Goal: Complete application form

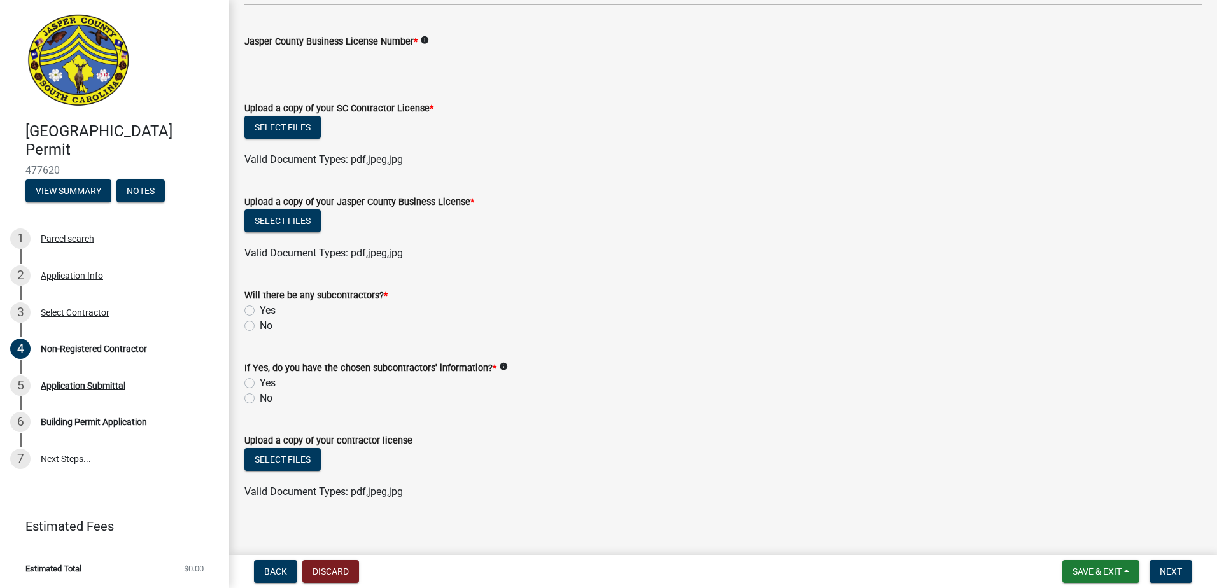
scroll to position [675, 0]
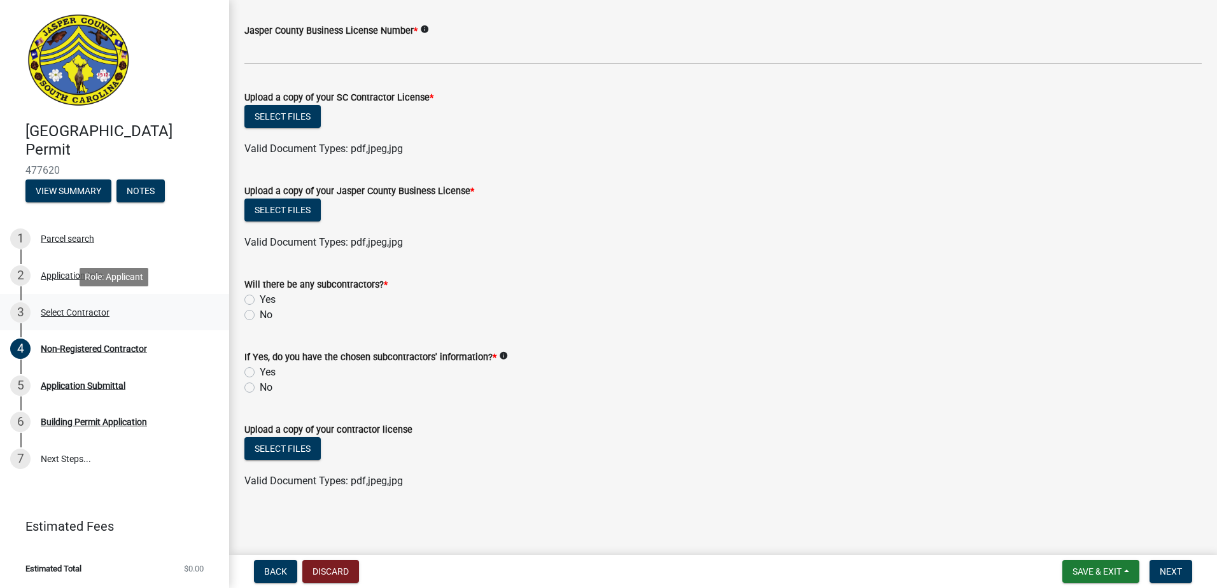
click at [78, 314] on div "Select Contractor" at bounding box center [75, 312] width 69 height 9
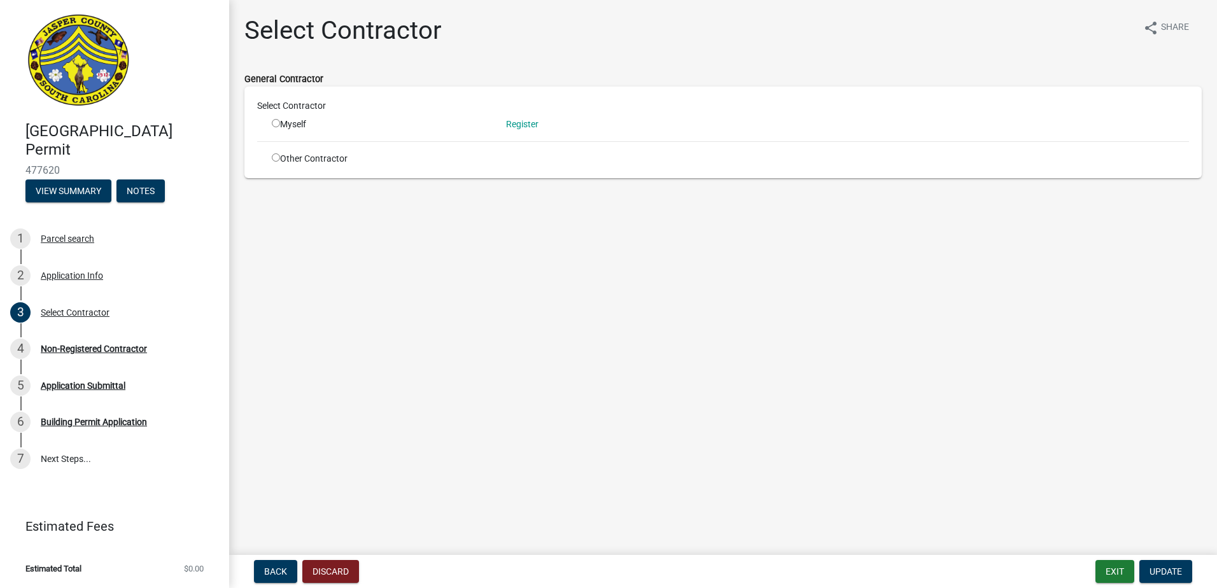
click at [280, 121] on div "Myself" at bounding box center [379, 124] width 215 height 13
click at [277, 120] on input "radio" at bounding box center [276, 123] width 8 height 8
radio input "true"
click at [1170, 573] on span "Update" at bounding box center [1165, 571] width 32 height 10
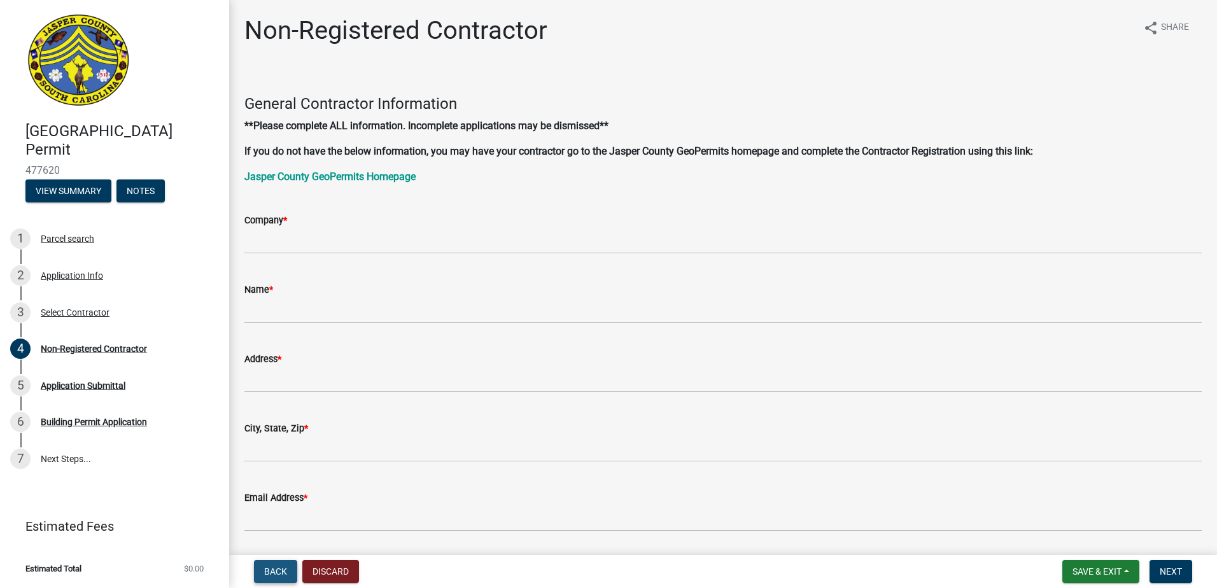
click at [284, 578] on button "Back" at bounding box center [275, 571] width 43 height 23
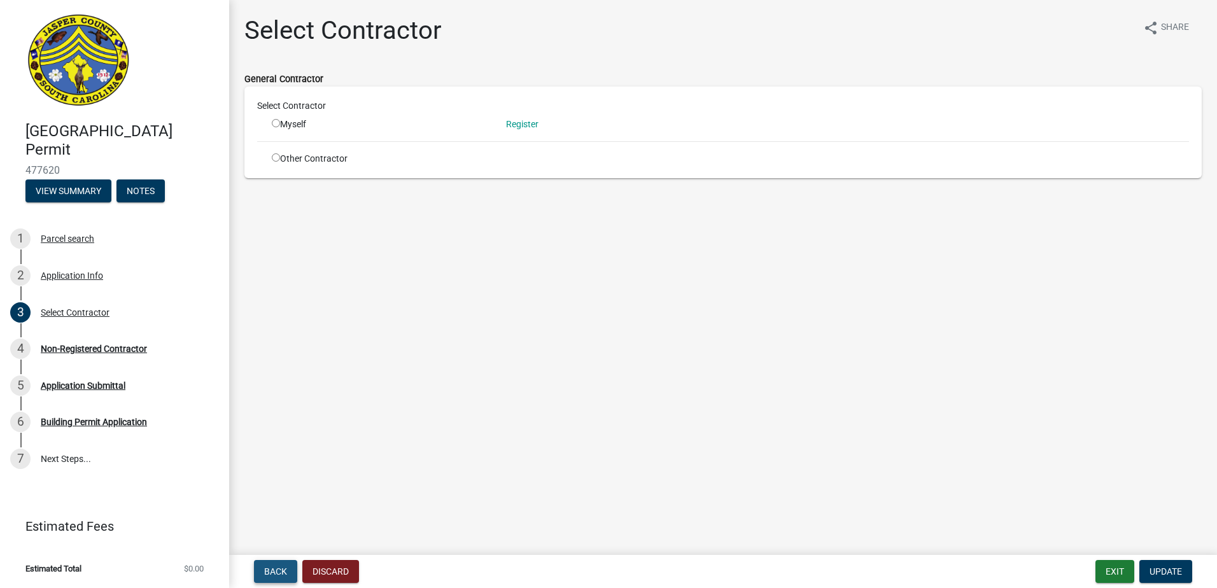
click at [284, 578] on button "Back" at bounding box center [275, 571] width 43 height 23
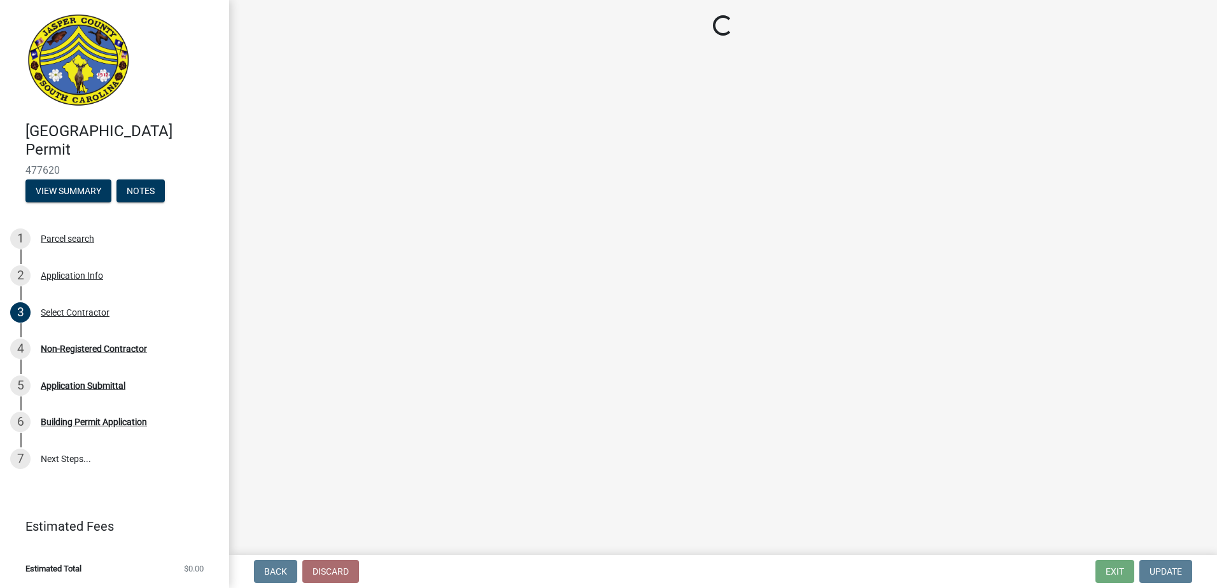
select select "9ee69ee8-4d28-486b-bc7b-e904e70aa828"
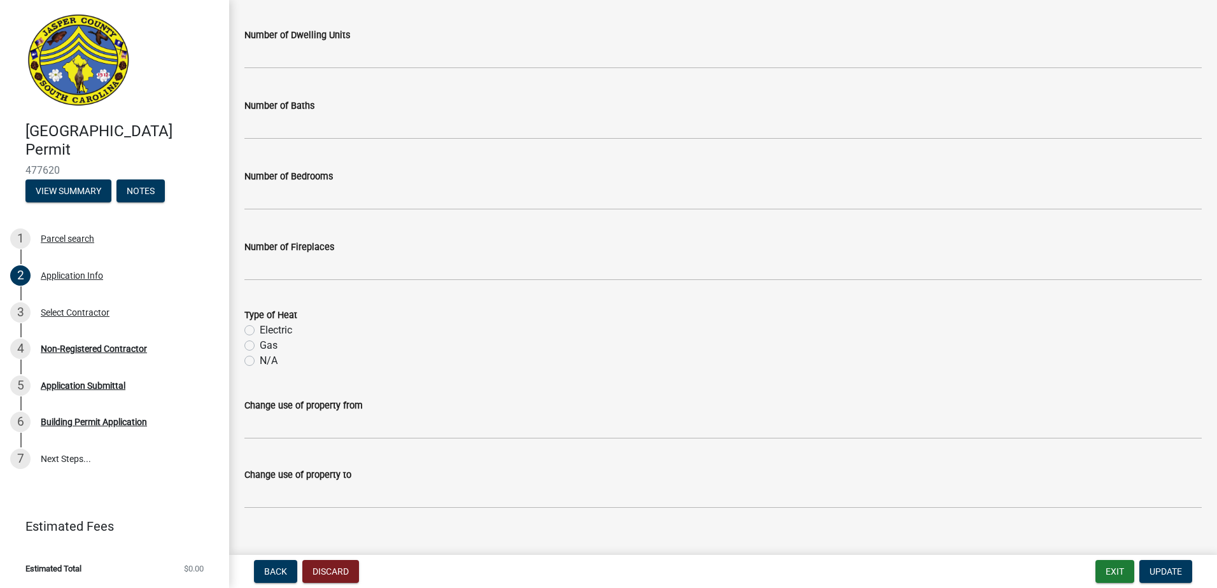
scroll to position [2031, 0]
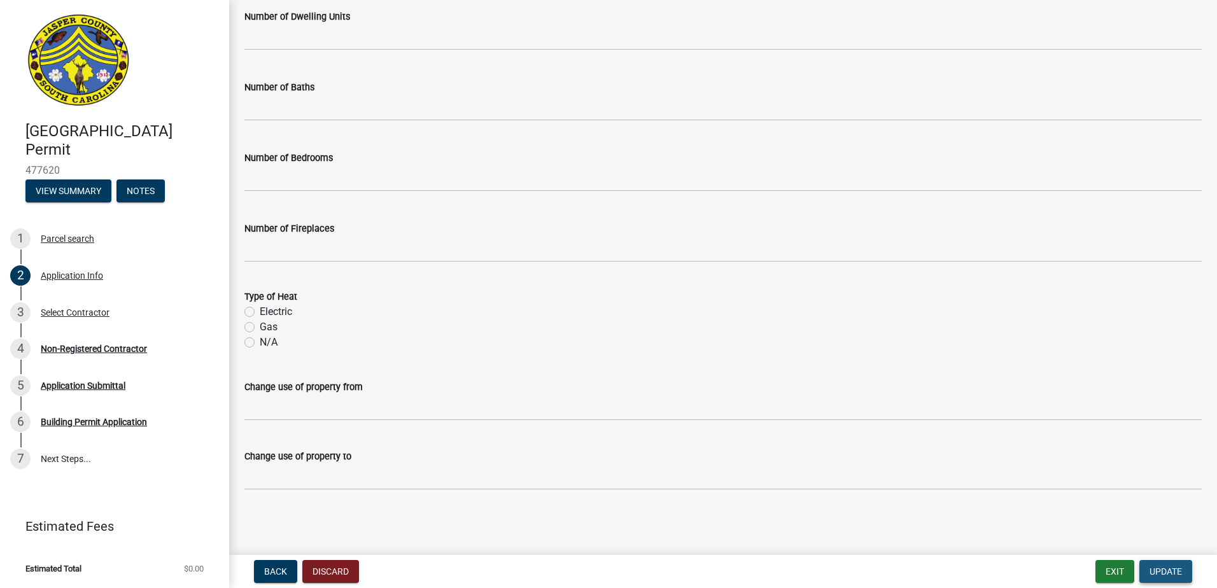
click at [1169, 573] on span "Update" at bounding box center [1165, 571] width 32 height 10
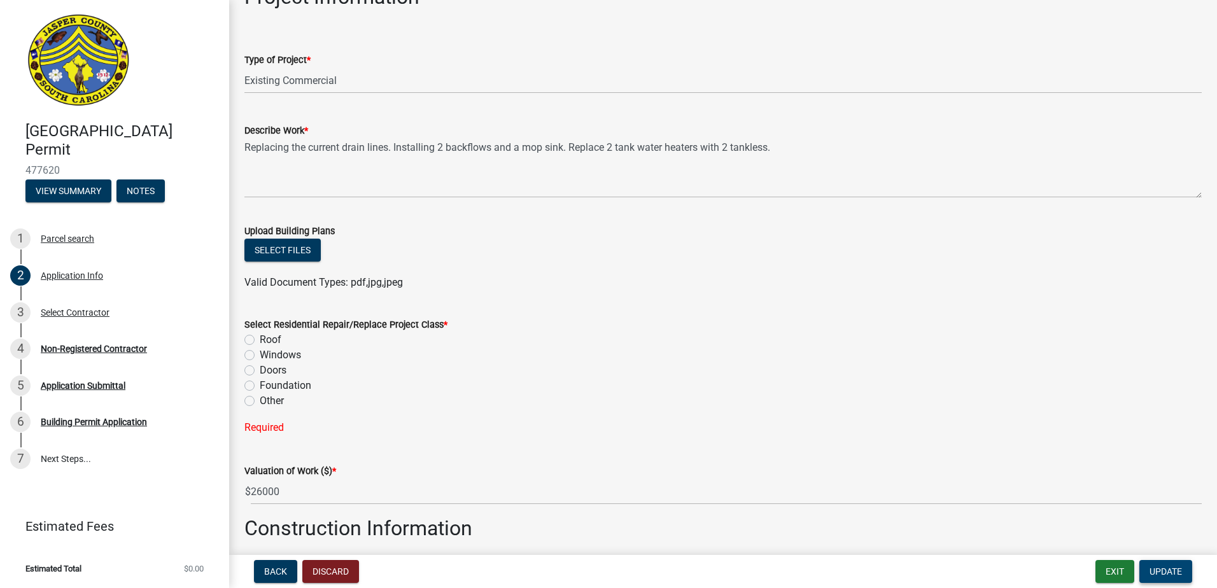
scroll to position [1446, 0]
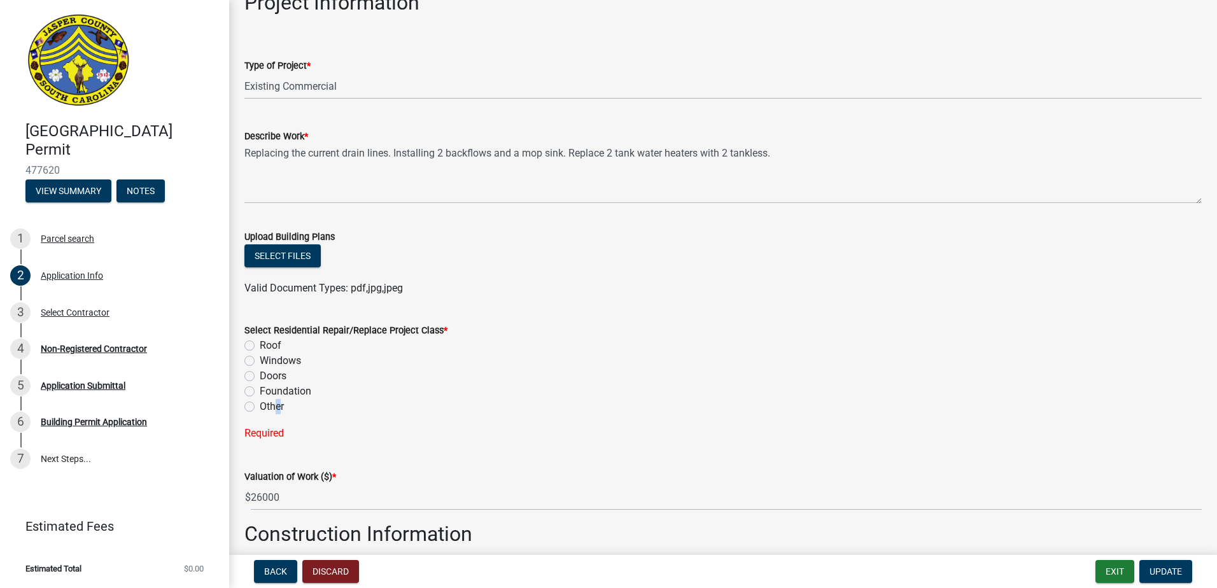
click at [274, 409] on label "Other" at bounding box center [272, 406] width 24 height 15
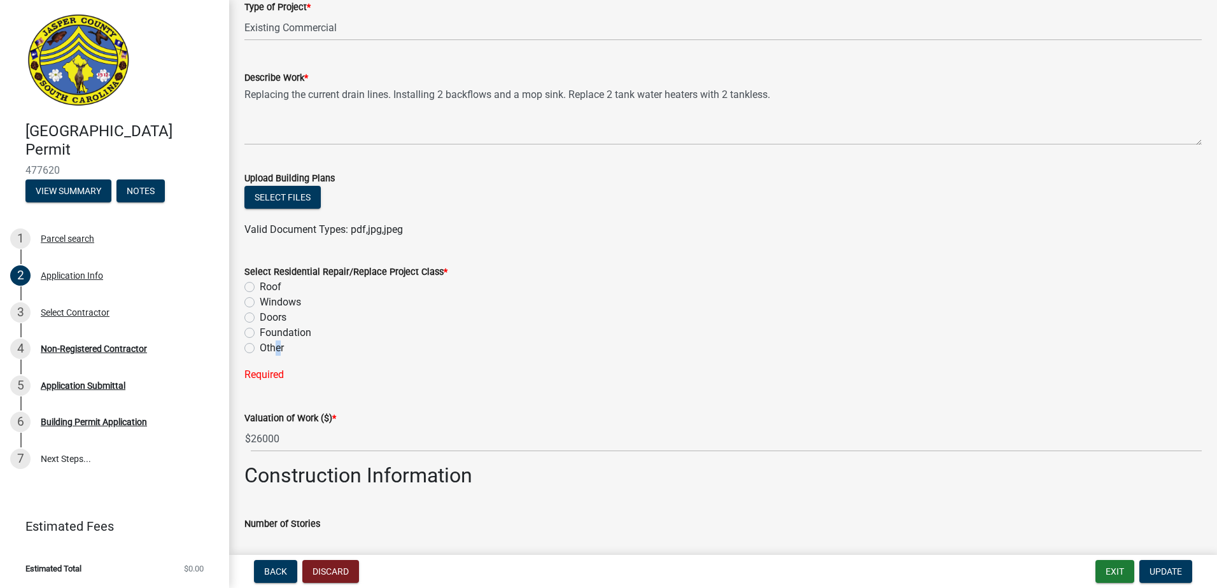
scroll to position [1509, 0]
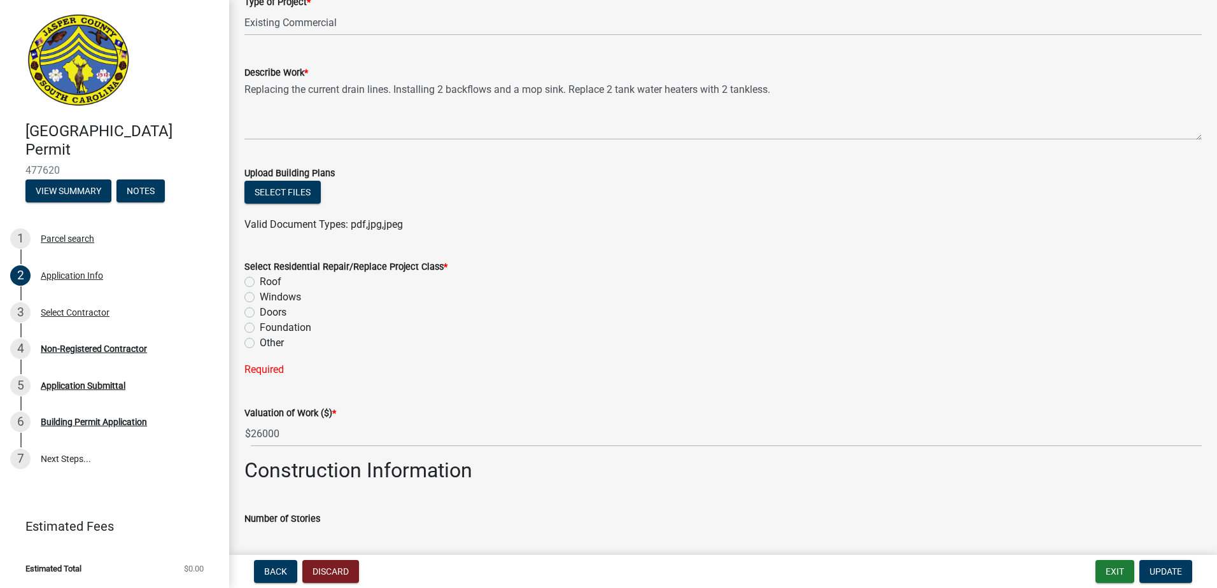
click at [260, 342] on label "Other" at bounding box center [272, 342] width 24 height 15
click at [260, 342] on input "Other" at bounding box center [264, 339] width 8 height 8
radio input "true"
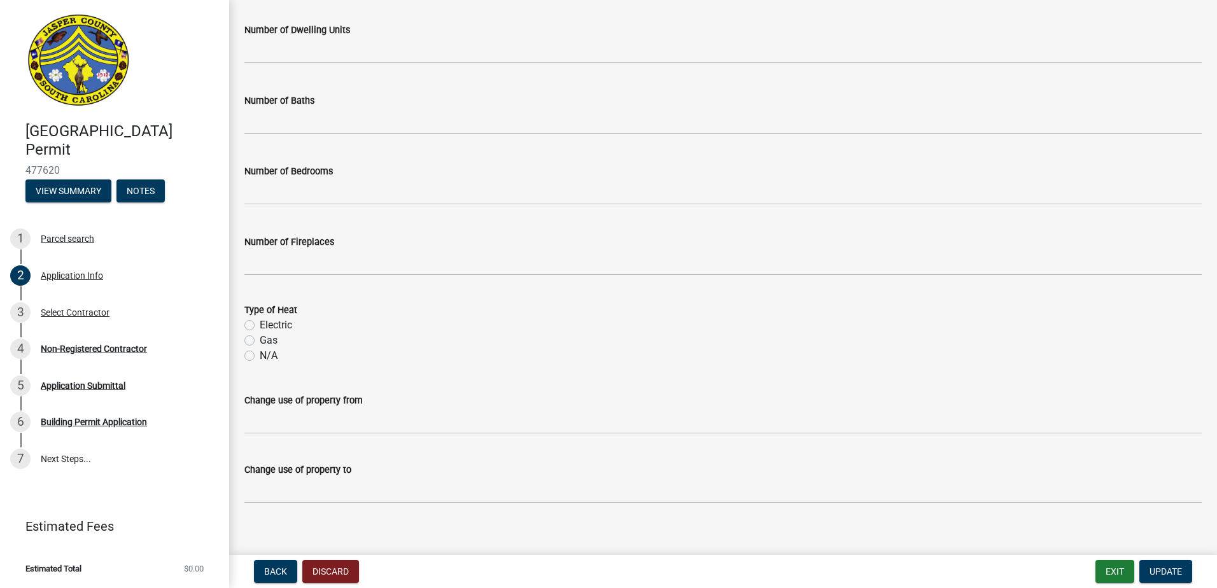
scroll to position [2057, 0]
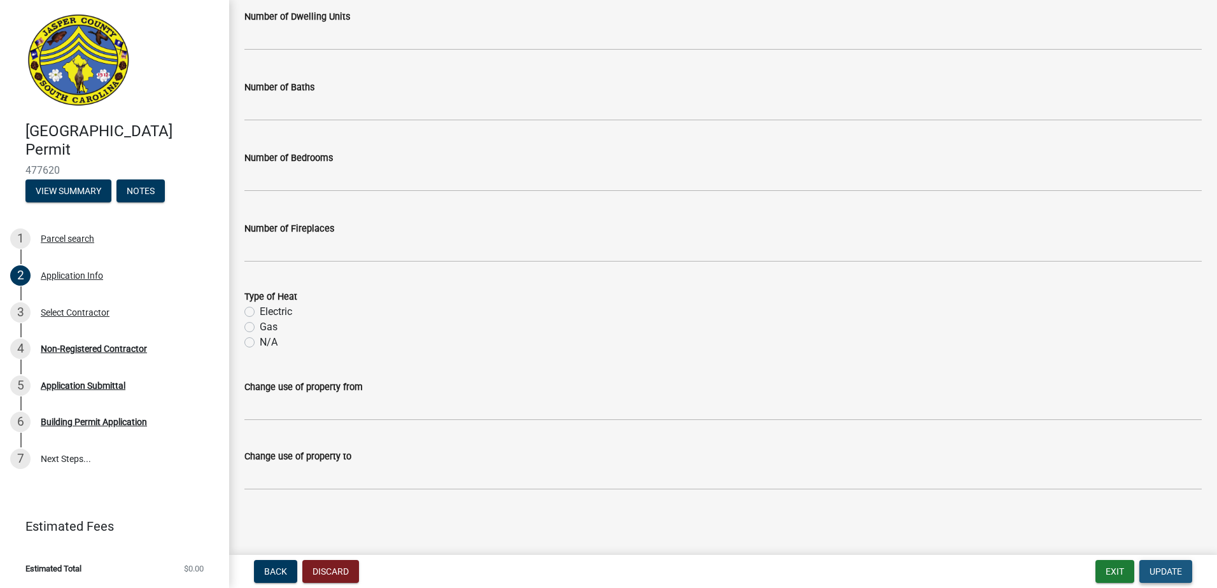
click at [1159, 571] on span "Update" at bounding box center [1165, 571] width 32 height 10
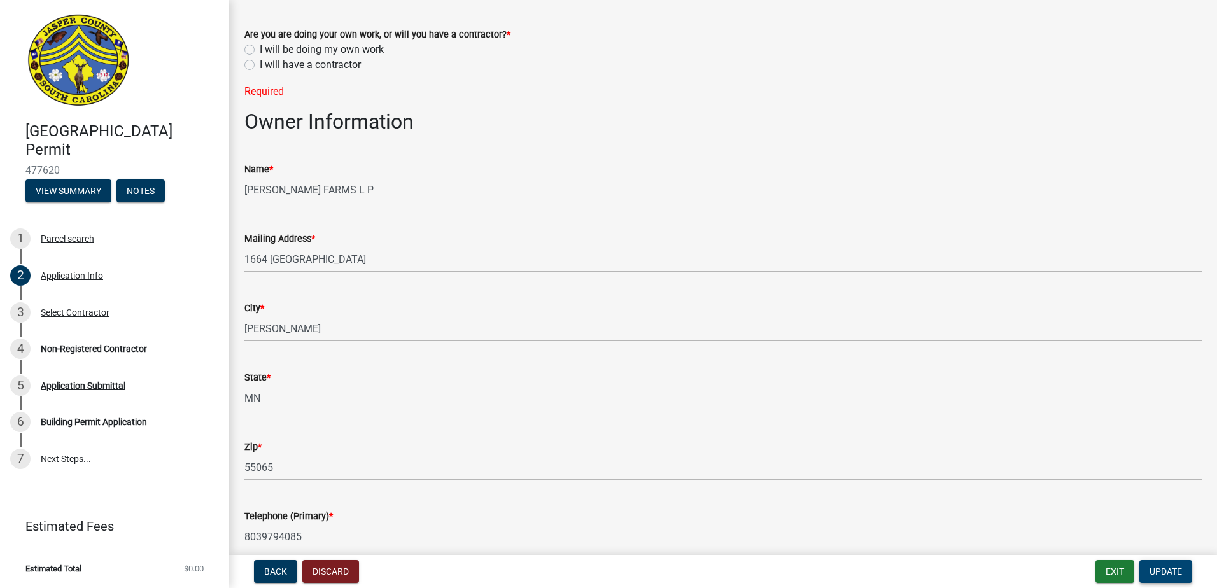
scroll to position [0, 0]
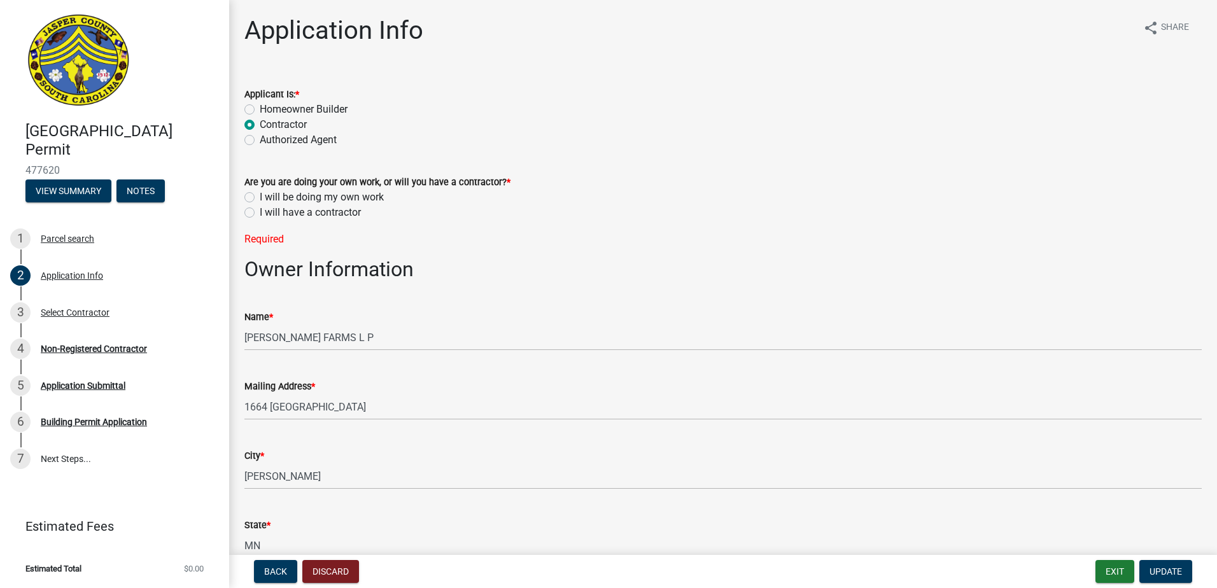
click at [322, 195] on label "I will be doing my own work" at bounding box center [322, 197] width 124 height 15
click at [268, 195] on input "I will be doing my own work" at bounding box center [264, 194] width 8 height 8
radio input "true"
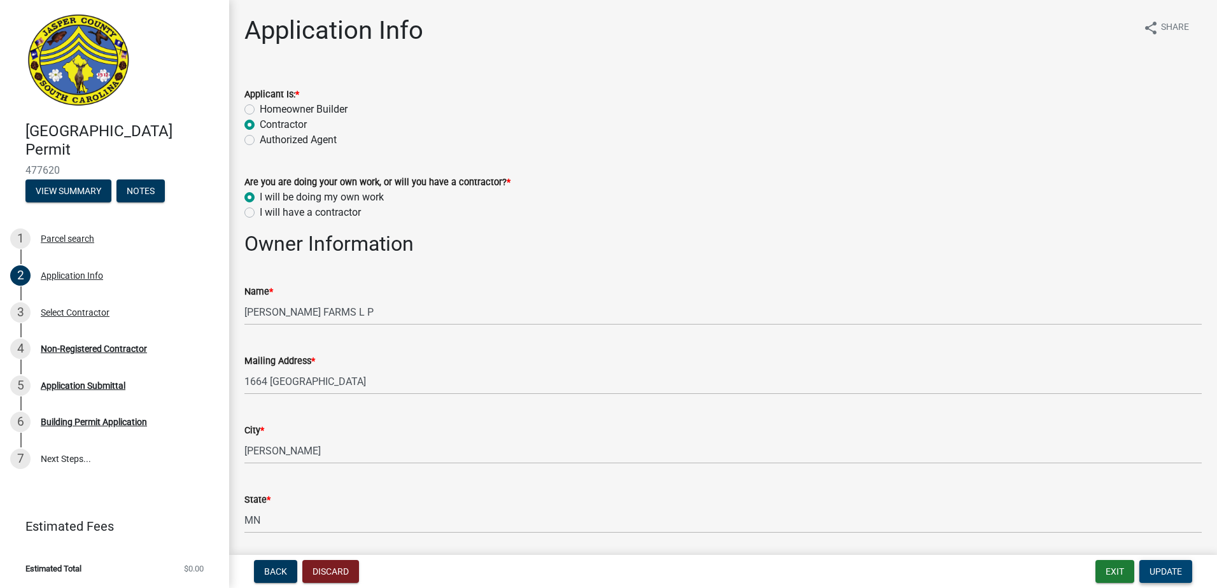
click at [1171, 573] on span "Update" at bounding box center [1165, 571] width 32 height 10
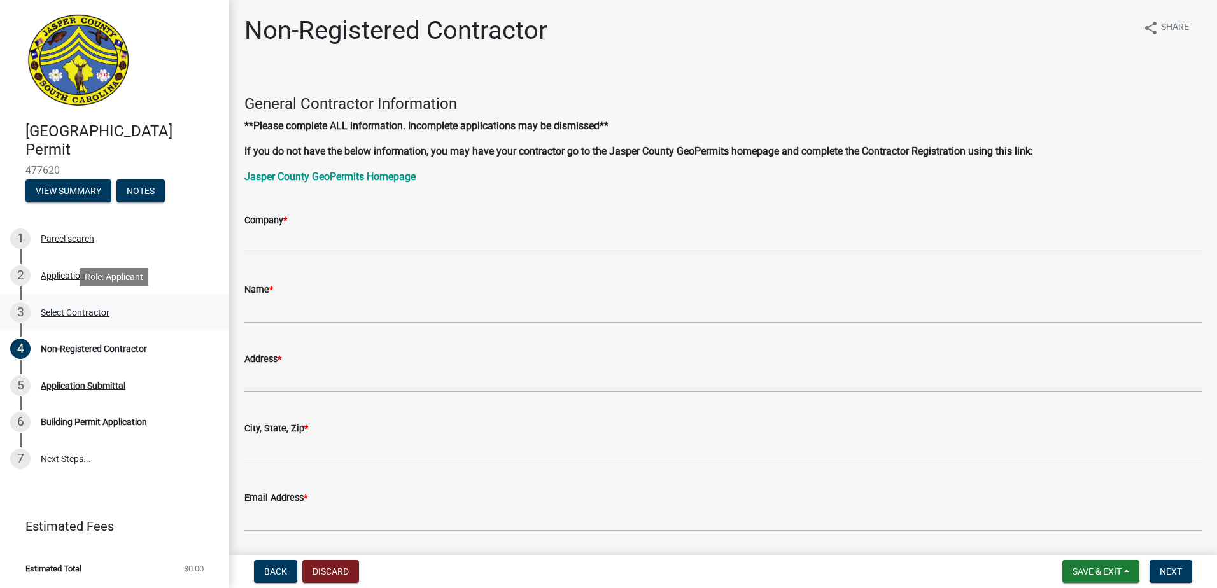
click at [102, 314] on div "Select Contractor" at bounding box center [75, 312] width 69 height 9
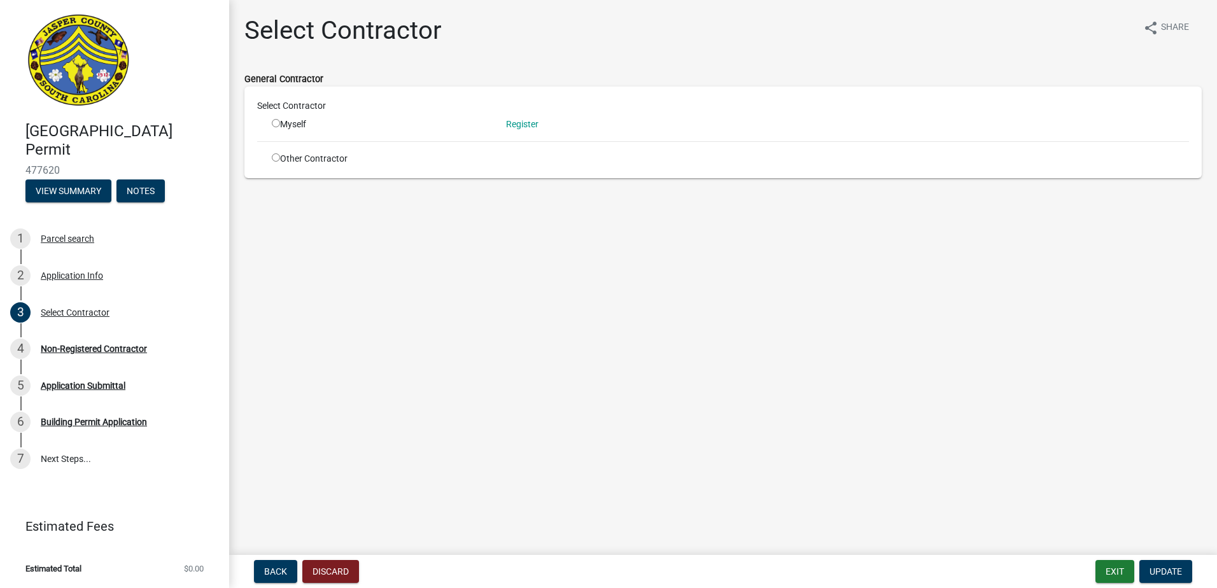
click at [283, 127] on div "Myself" at bounding box center [379, 124] width 215 height 13
click at [274, 120] on input "radio" at bounding box center [276, 123] width 8 height 8
radio input "true"
click at [525, 126] on link "Register" at bounding box center [522, 124] width 32 height 10
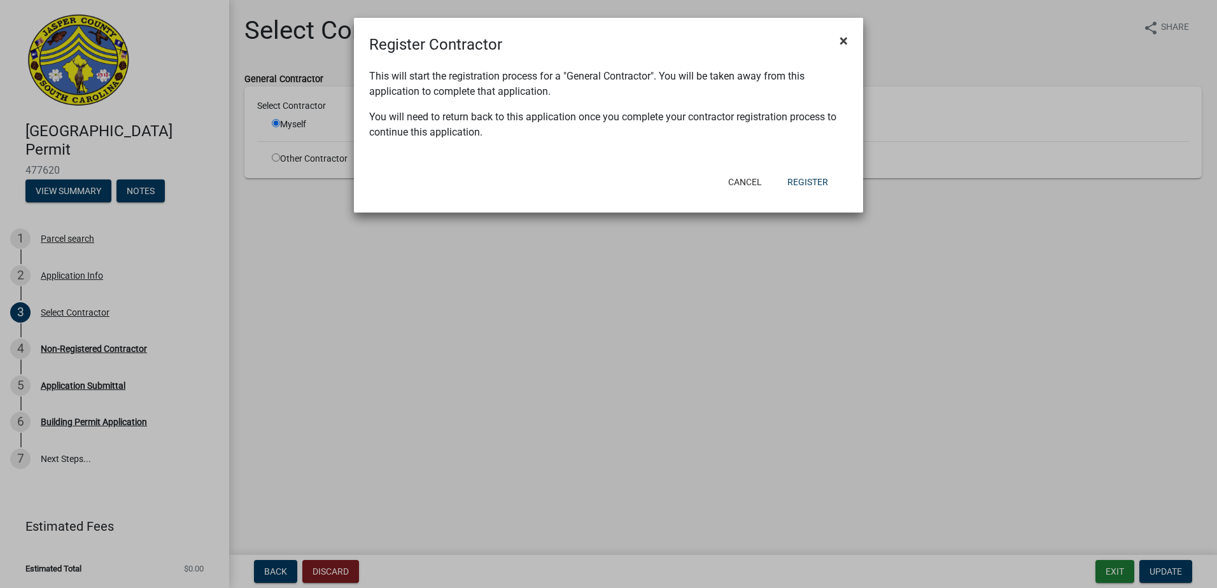
click at [845, 41] on span "×" at bounding box center [843, 41] width 8 height 18
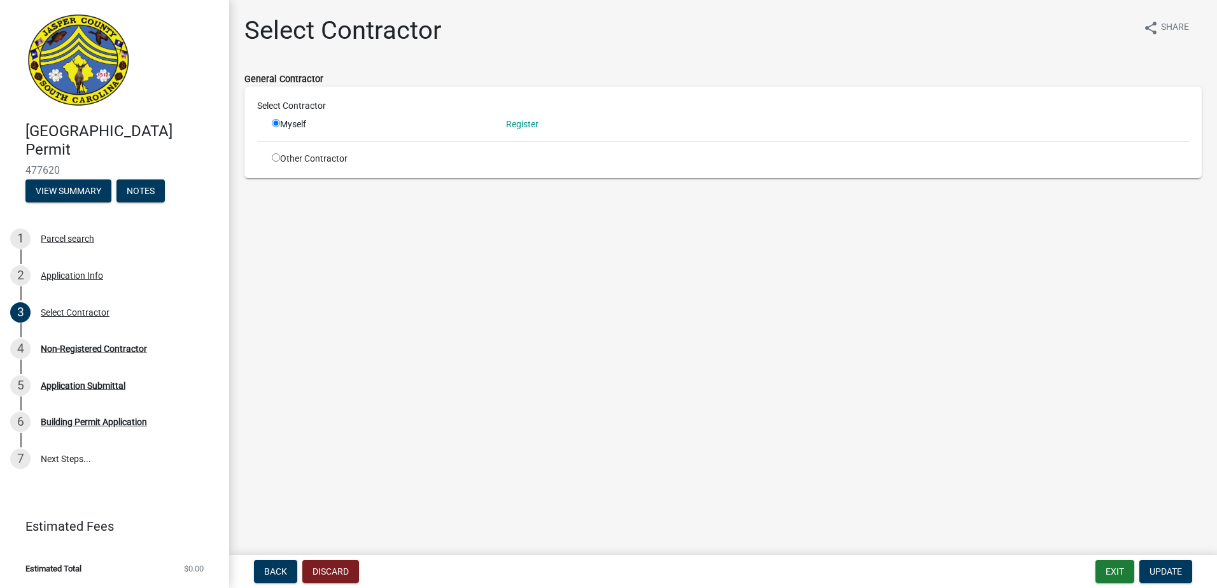
click at [341, 158] on div "Other Contractor" at bounding box center [379, 158] width 234 height 13
click at [280, 165] on div "Other Contractor" at bounding box center [379, 158] width 234 height 13
click at [280, 161] on div "Other Contractor" at bounding box center [379, 158] width 234 height 13
click at [526, 126] on link "Register" at bounding box center [522, 124] width 32 height 10
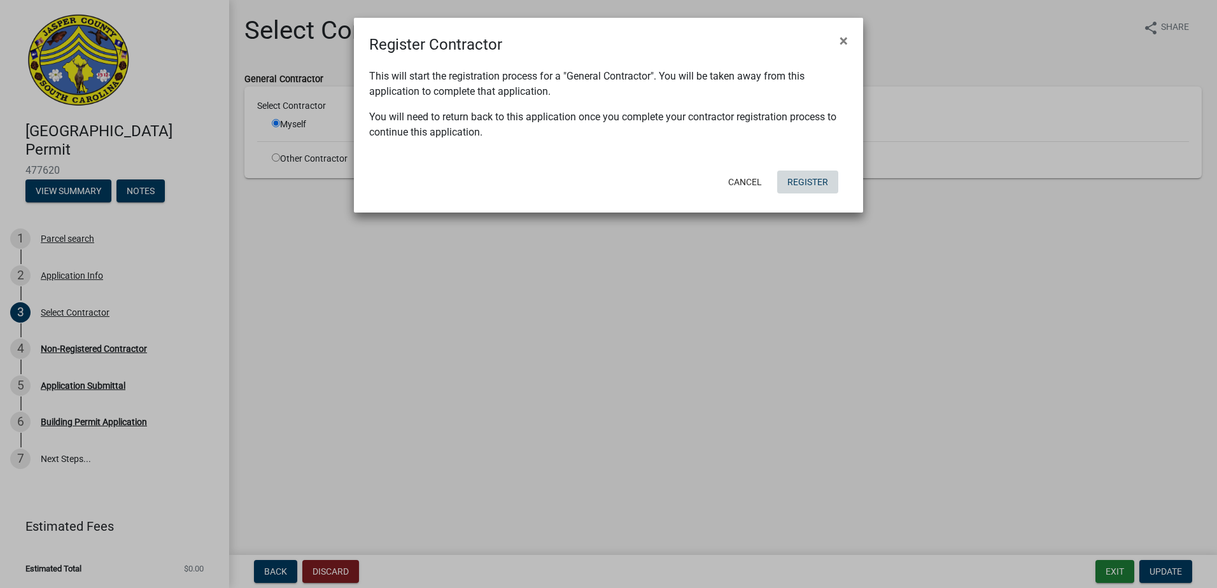
click at [806, 183] on button "Register" at bounding box center [807, 182] width 61 height 23
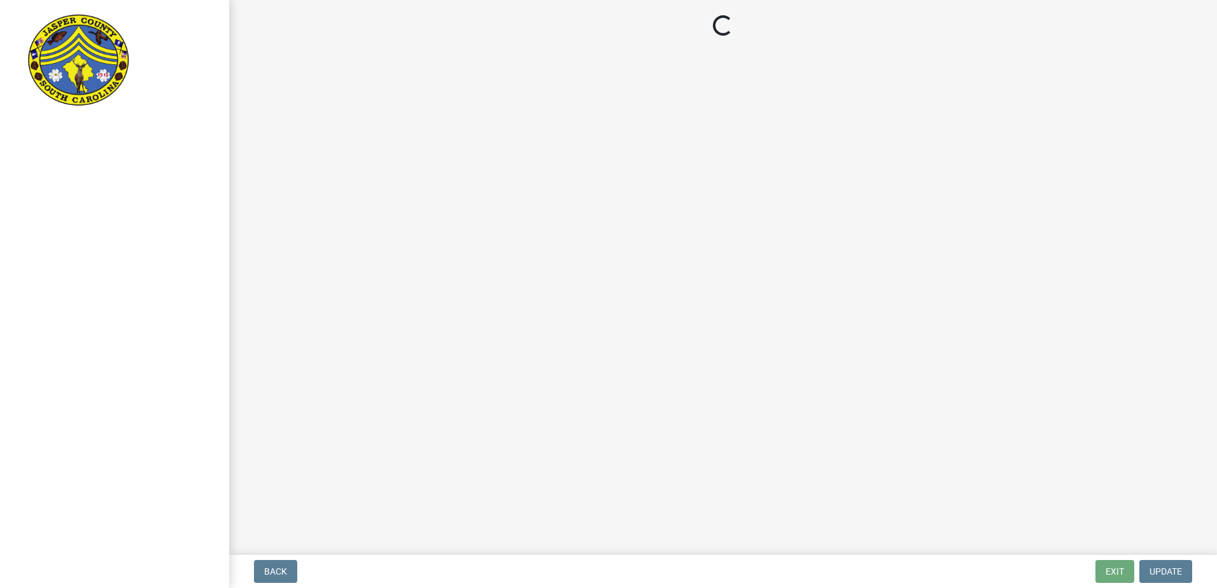
select select "SC"
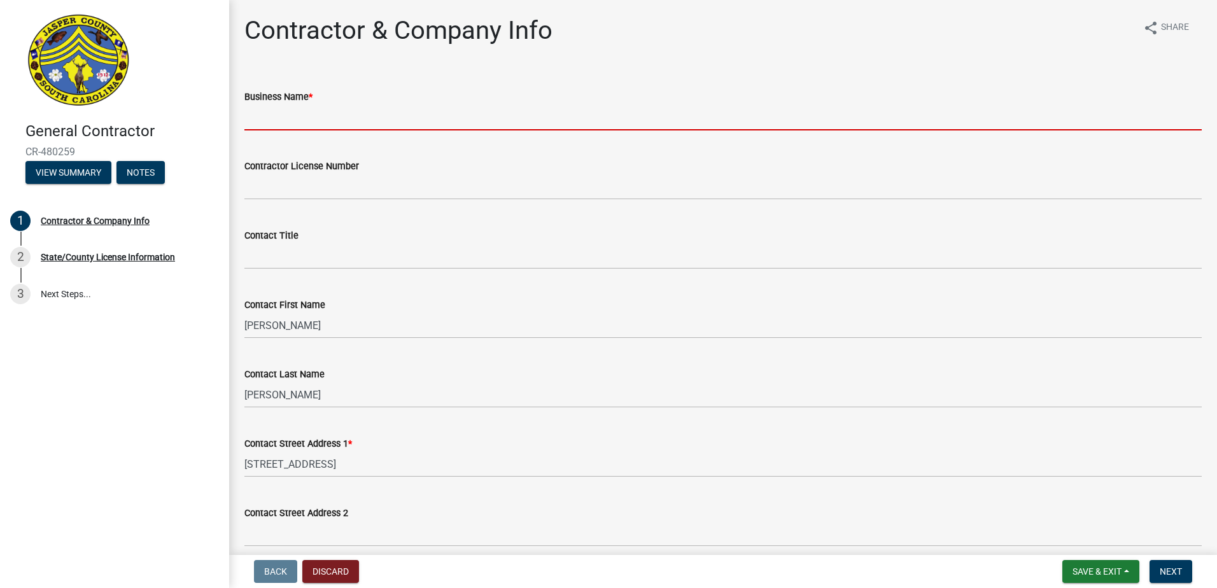
click at [322, 118] on input "Business Name *" at bounding box center [722, 117] width 957 height 26
type input "Indigo Plumbing LLC"
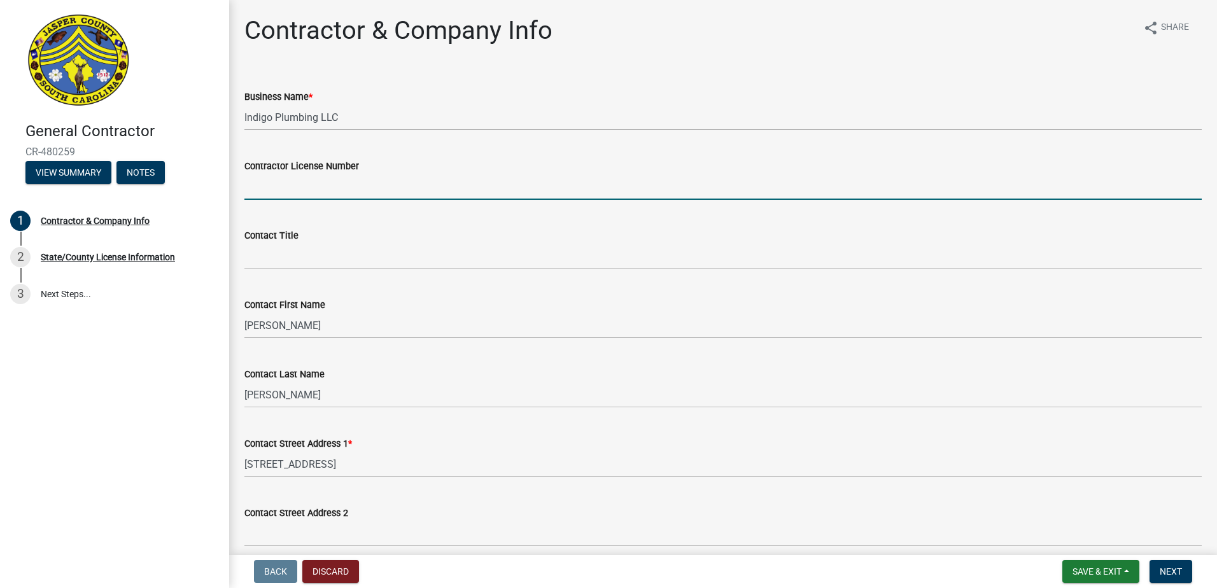
click at [324, 185] on input "Contractor License Number" at bounding box center [722, 187] width 957 height 26
type input "115973"
click at [1178, 577] on span "Next" at bounding box center [1170, 571] width 22 height 10
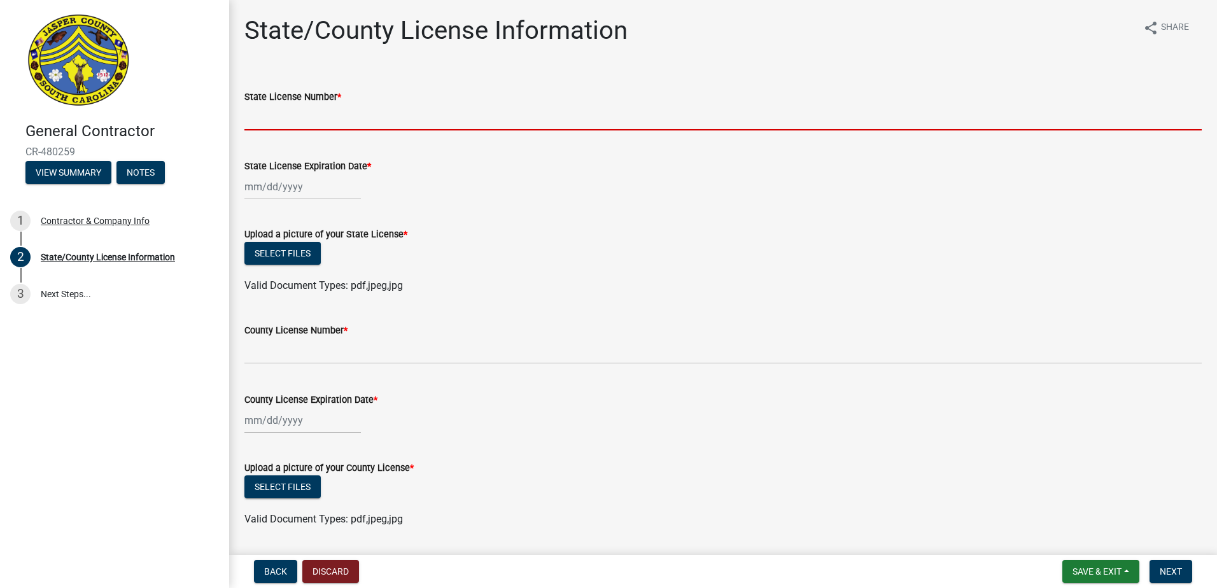
click at [318, 120] on input "State License Number *" at bounding box center [722, 117] width 957 height 26
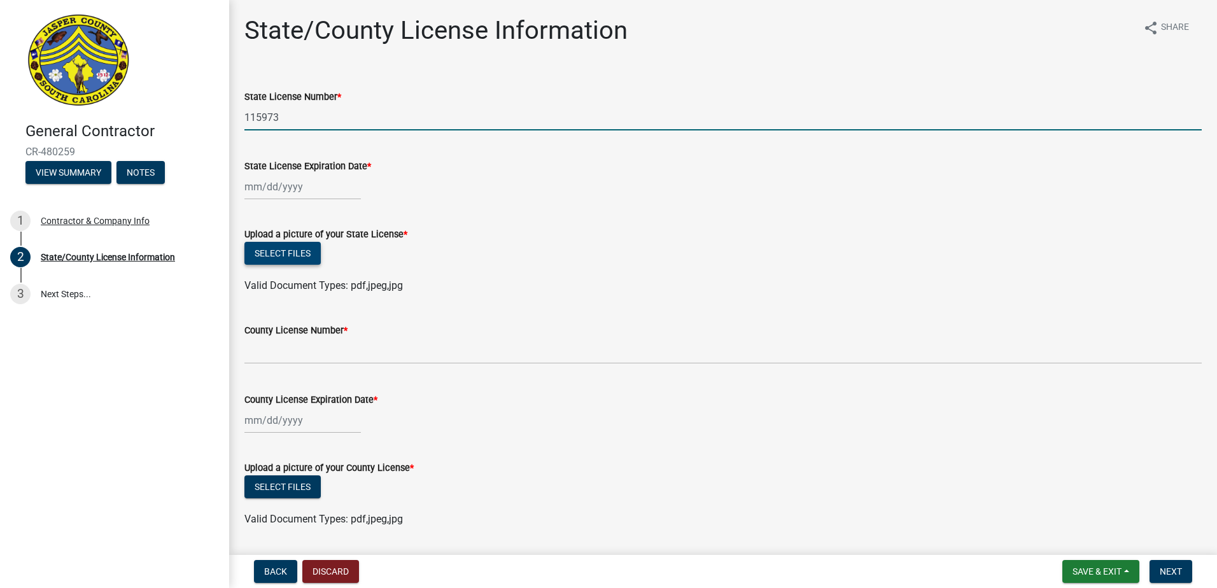
type input "115973"
click at [290, 248] on button "Select files" at bounding box center [282, 253] width 76 height 23
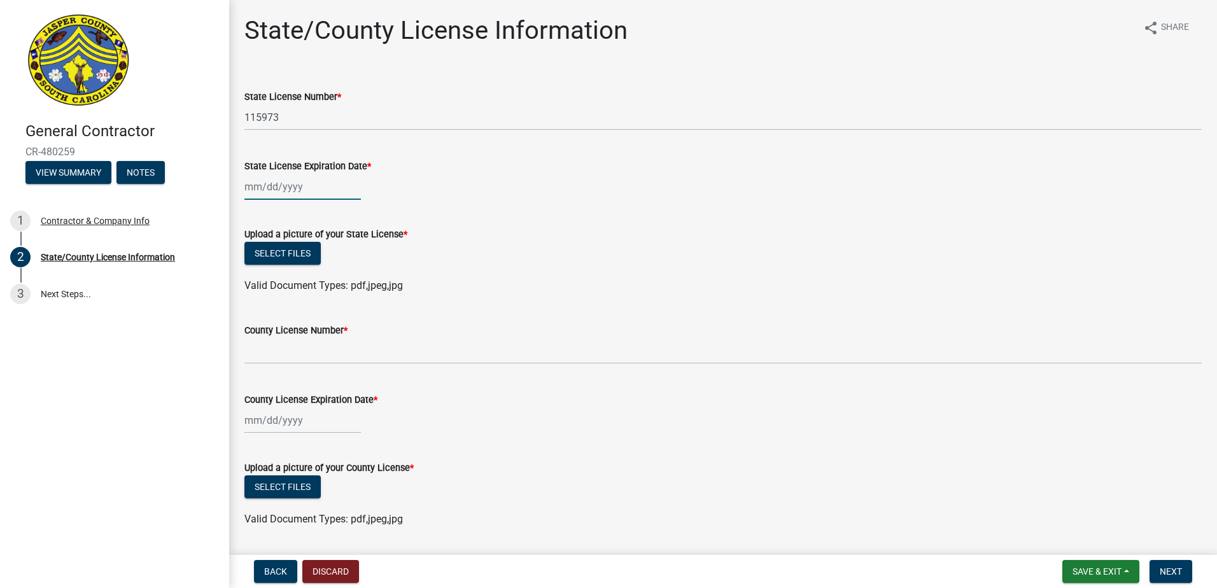
click at [284, 186] on div at bounding box center [302, 187] width 116 height 26
select select "9"
select select "2025"
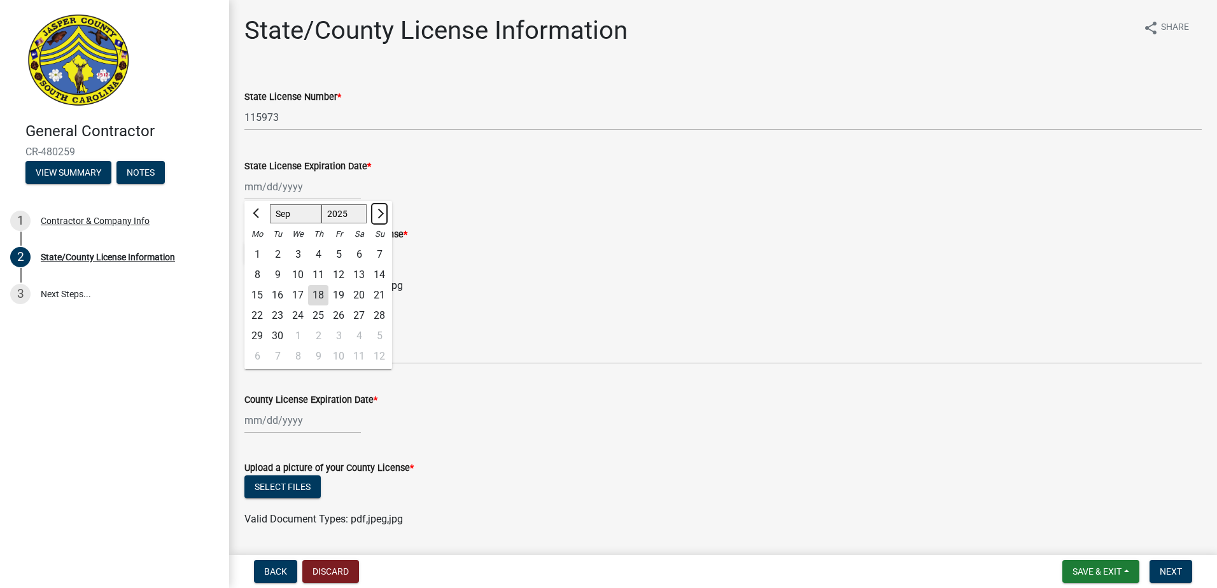
click at [378, 210] on span "Next month" at bounding box center [379, 214] width 10 height 10
select select "10"
click at [333, 332] on div "31" at bounding box center [338, 336] width 20 height 20
type input "10/31/2025"
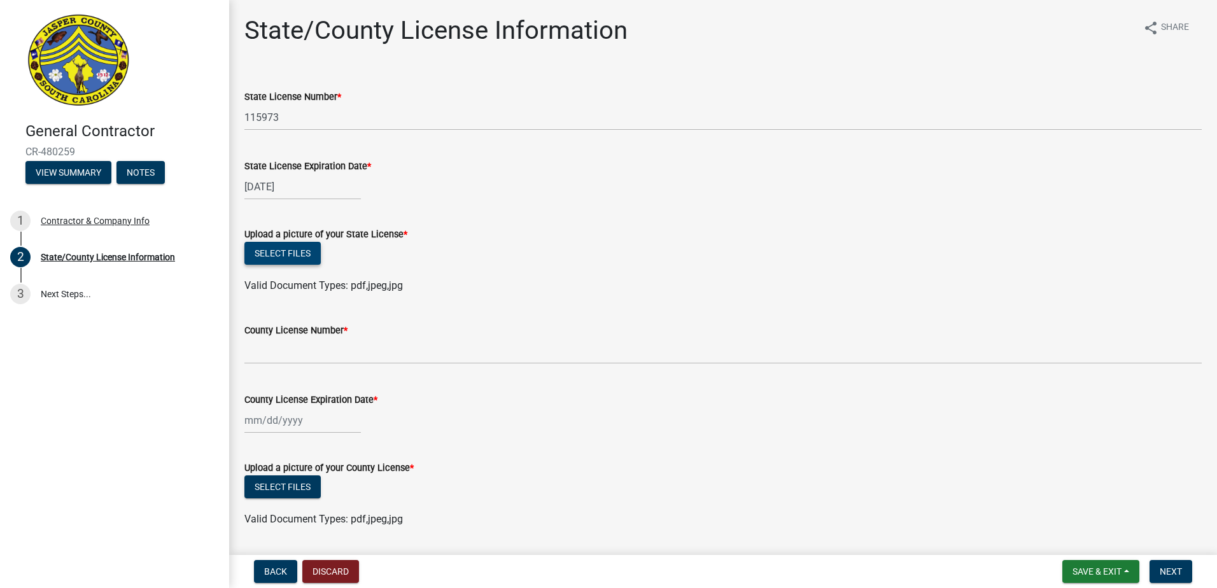
click at [288, 257] on button "Select files" at bounding box center [282, 253] width 76 height 23
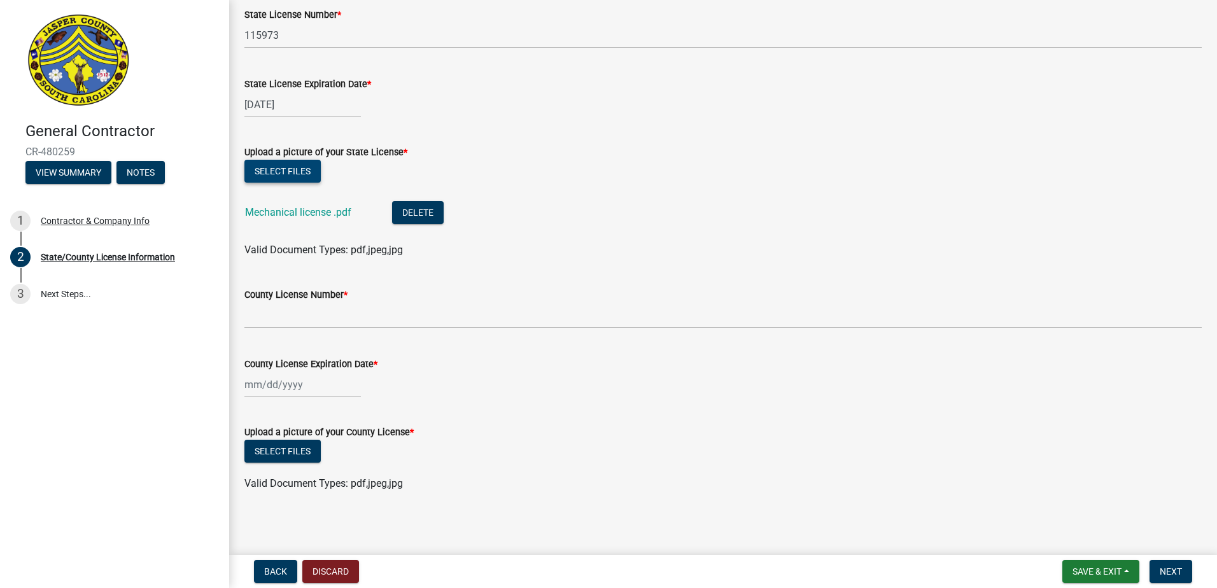
scroll to position [85, 0]
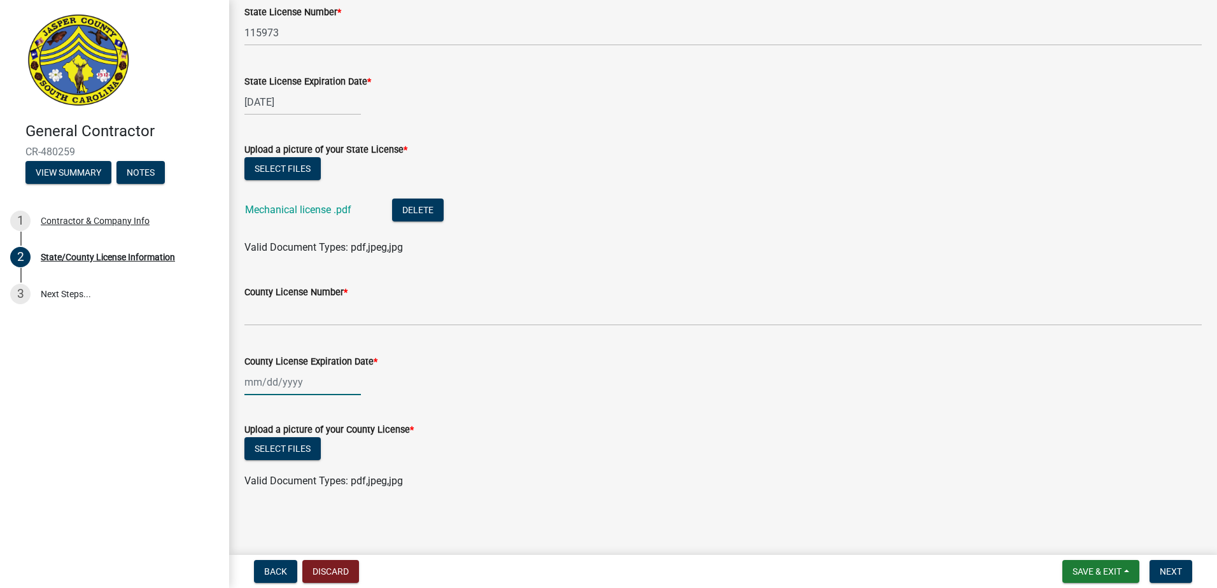
click at [302, 388] on div at bounding box center [302, 382] width 116 height 26
select select "9"
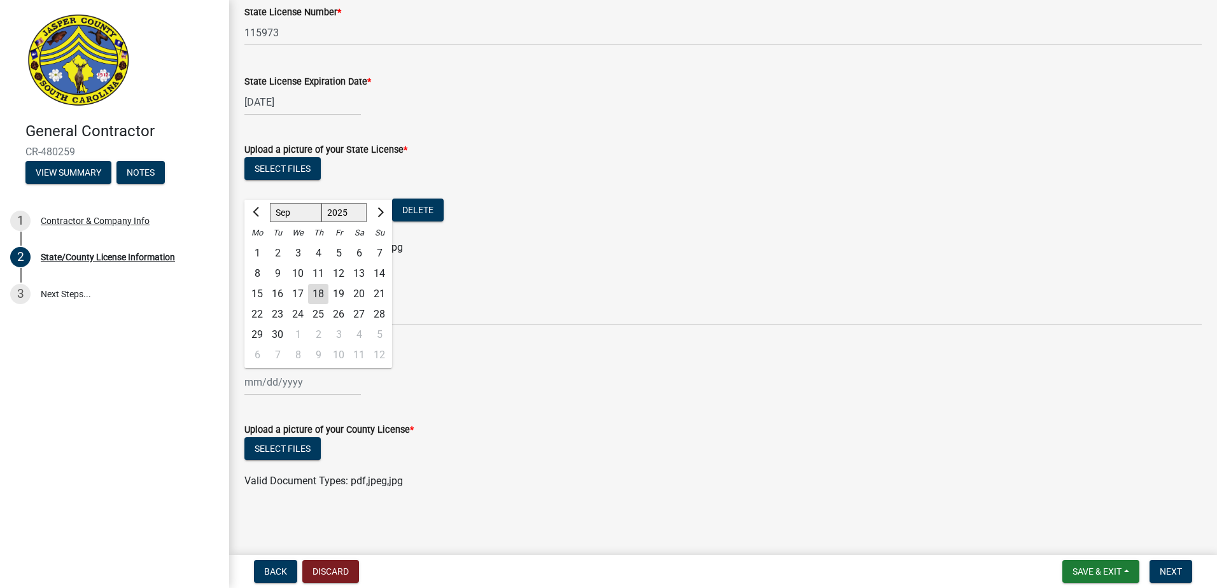
click at [346, 214] on select "1525 1526 1527 1528 1529 1530 1531 1532 1533 1534 1535 1536 1537 1538 1539 1540…" at bounding box center [344, 212] width 46 height 19
select select "2026"
click at [321, 203] on select "1525 1526 1527 1528 1529 1530 1531 1532 1533 1534 1535 1536 1537 1538 1539 1540…" at bounding box center [344, 212] width 46 height 19
click at [325, 293] on div "17" at bounding box center [318, 294] width 20 height 20
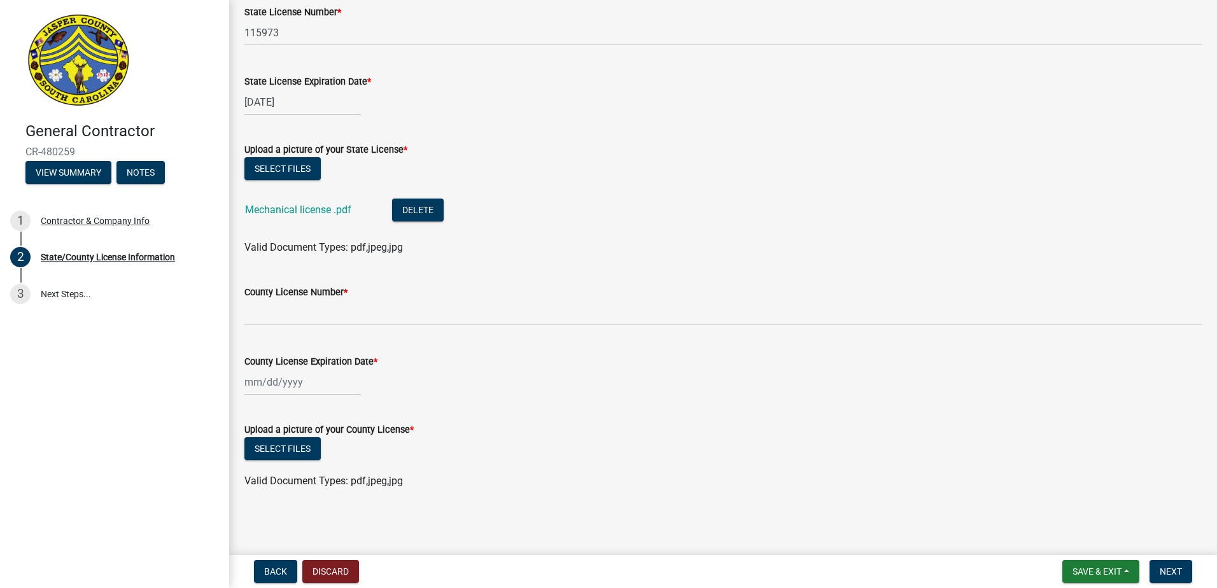
type input "09/17/2026"
click at [291, 452] on button "Select files" at bounding box center [282, 448] width 76 height 23
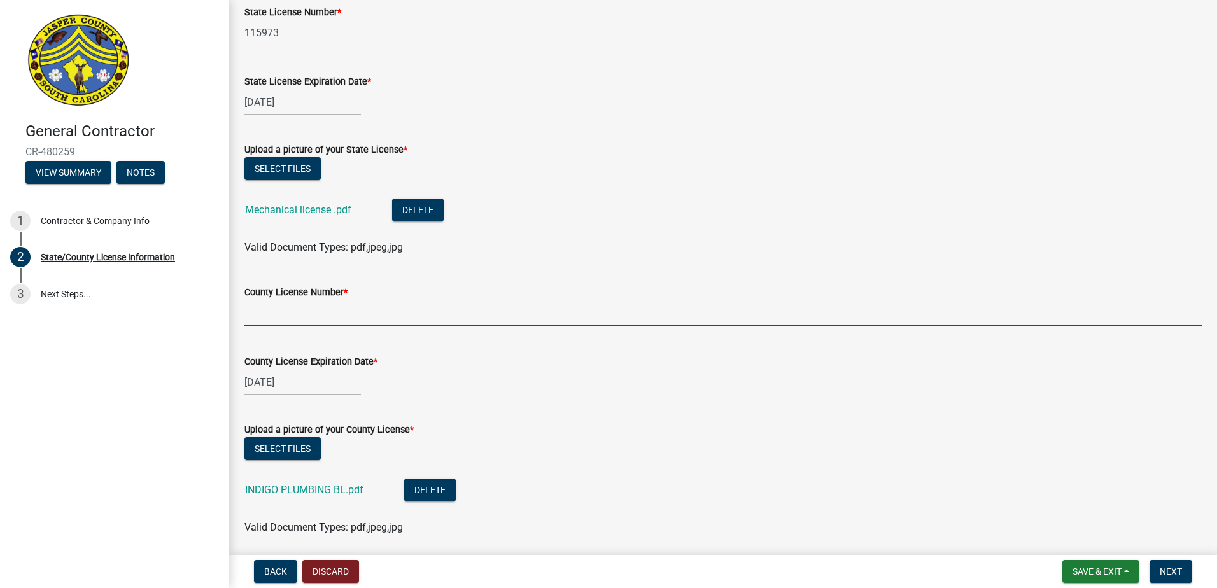
click at [301, 318] on input "County License Number *" at bounding box center [722, 313] width 957 height 26
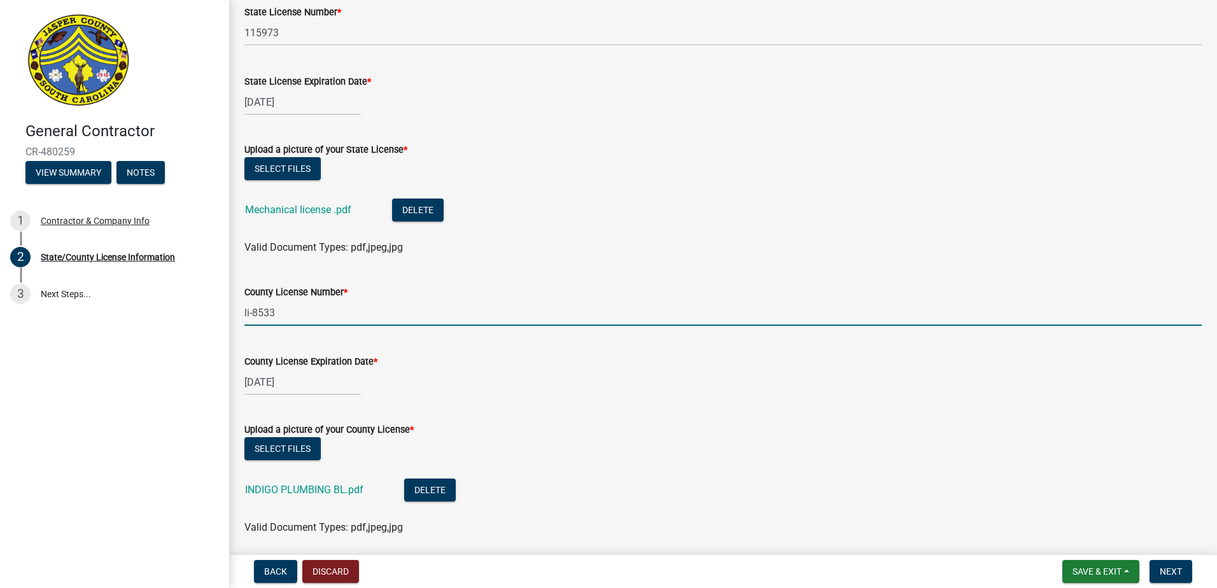
type input "li-8533"
click at [486, 294] on div "County License Number *" at bounding box center [722, 291] width 957 height 15
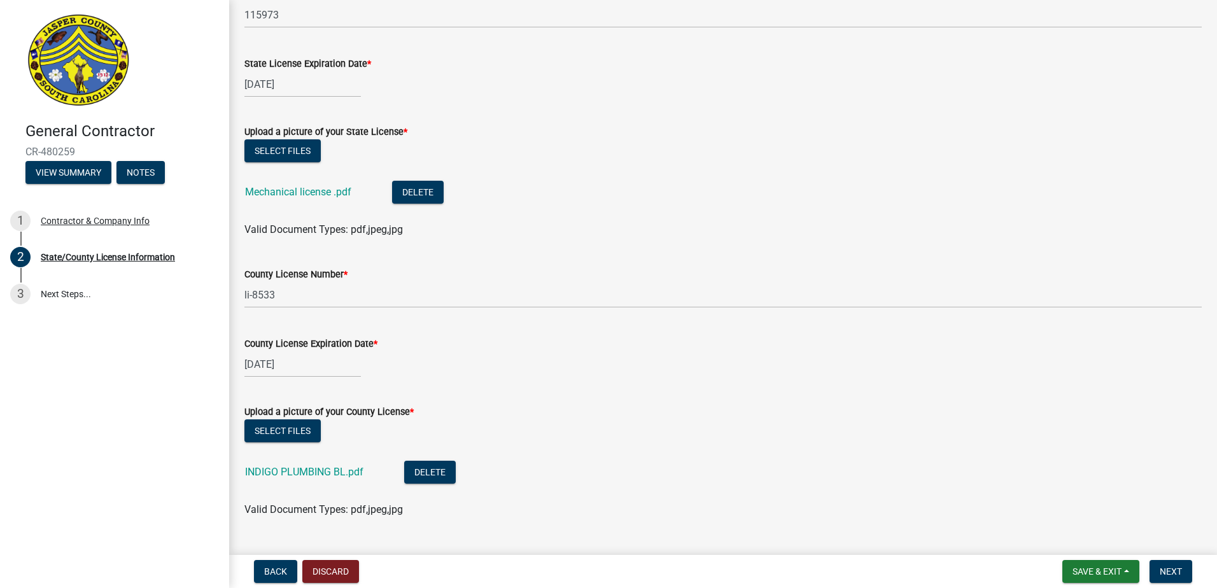
scroll to position [131, 0]
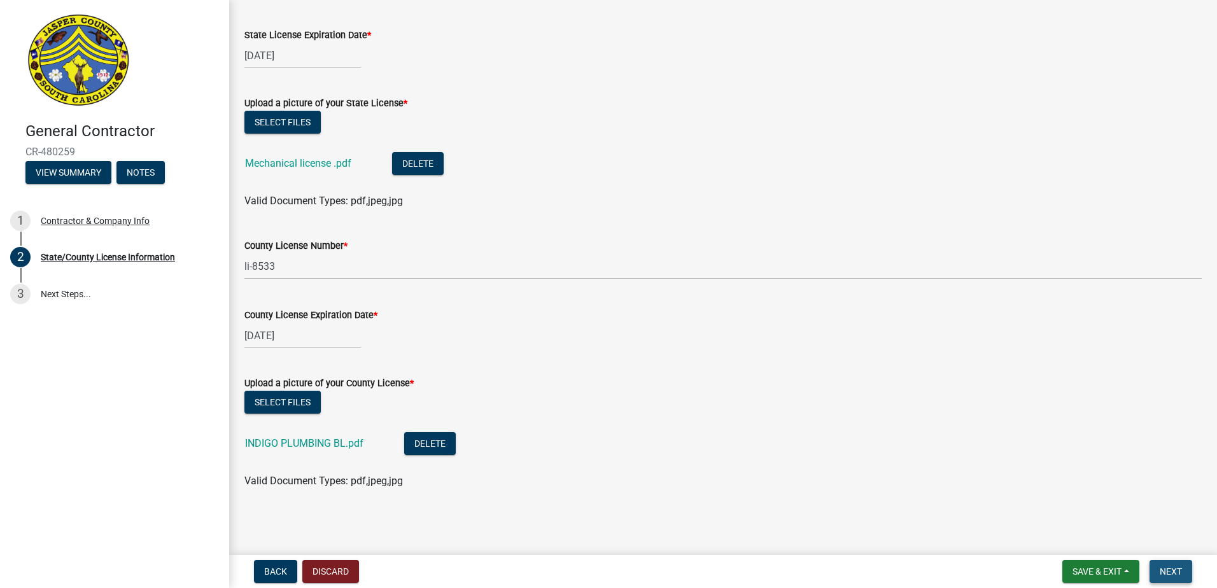
click at [1178, 571] on span "Next" at bounding box center [1170, 571] width 22 height 10
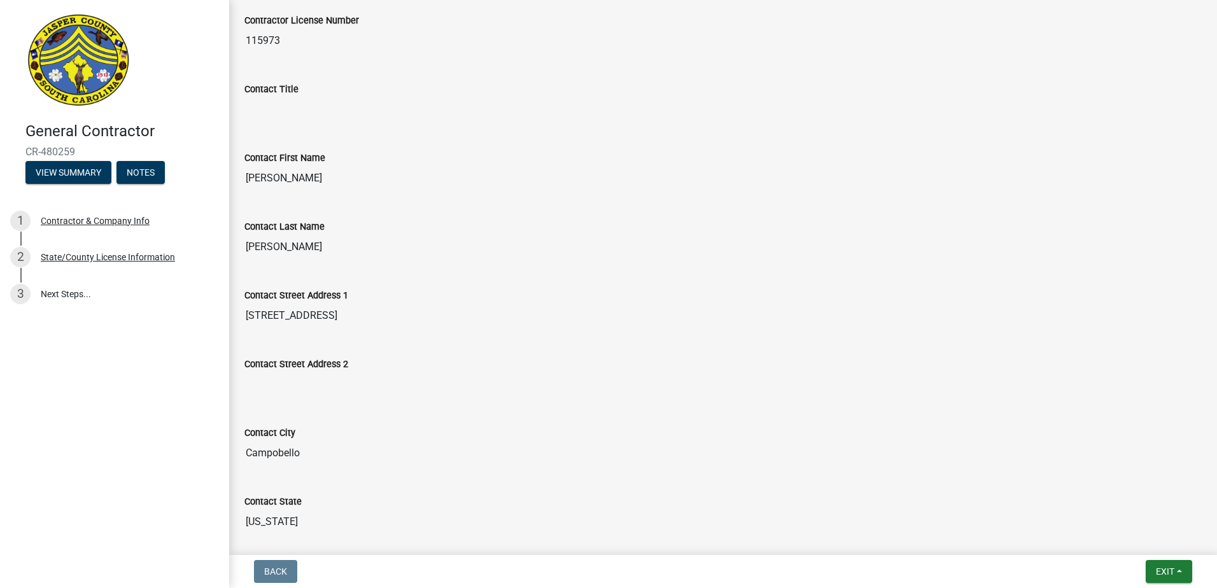
scroll to position [0, 0]
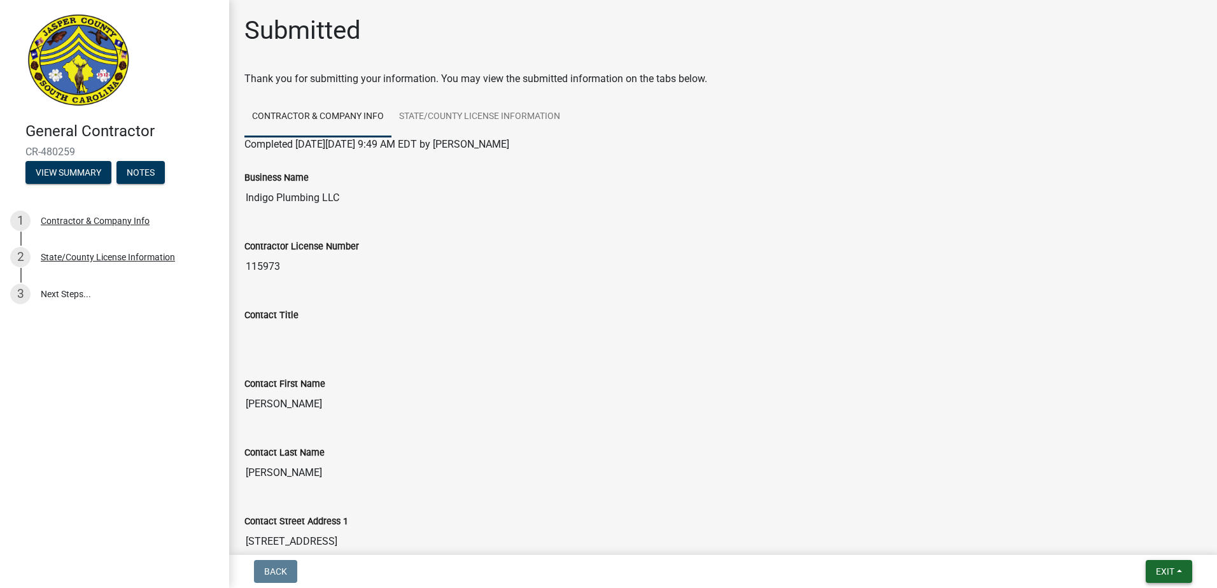
click at [1173, 568] on span "Exit" at bounding box center [1165, 571] width 18 height 10
click at [1135, 536] on button "Save & Exit" at bounding box center [1141, 538] width 102 height 31
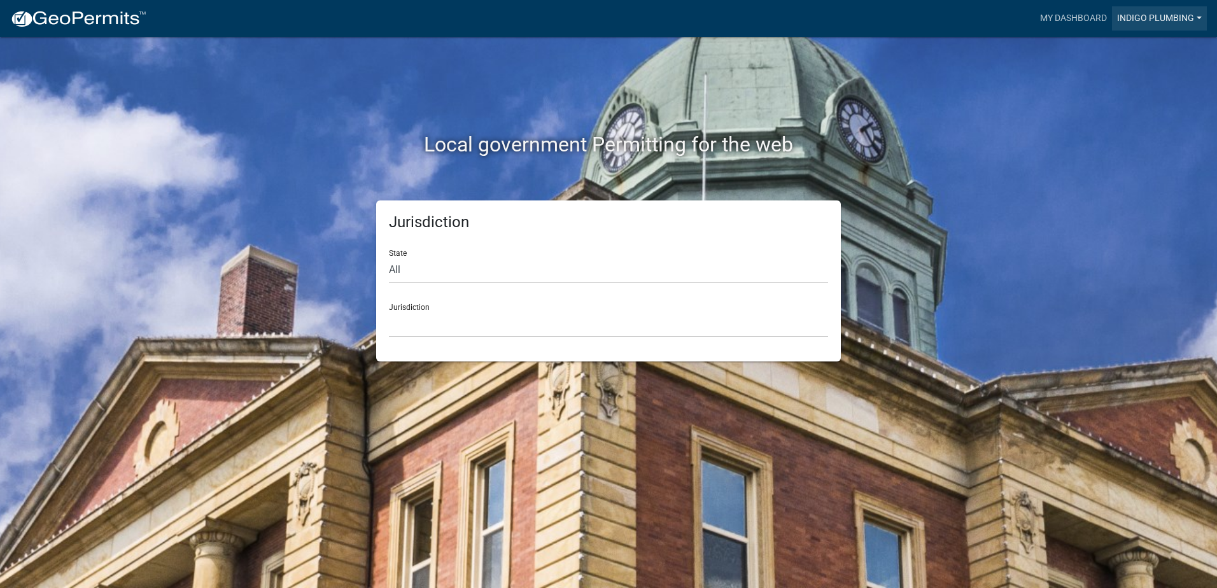
click at [1125, 13] on link "Indigo Plumbing" at bounding box center [1159, 18] width 95 height 24
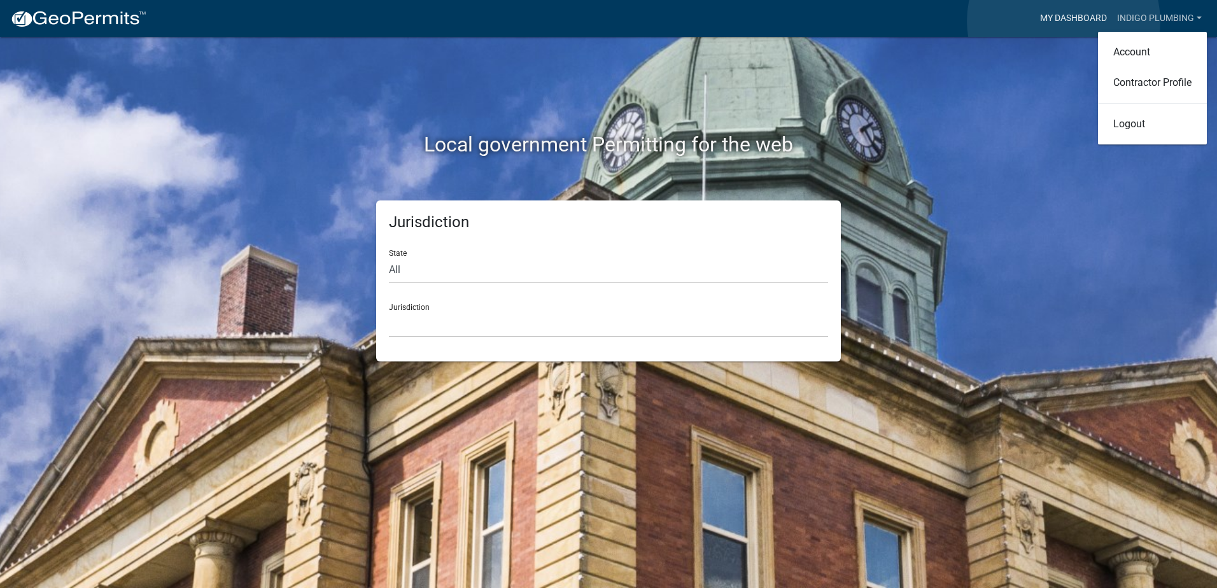
click at [1063, 21] on link "My Dashboard" at bounding box center [1073, 18] width 77 height 24
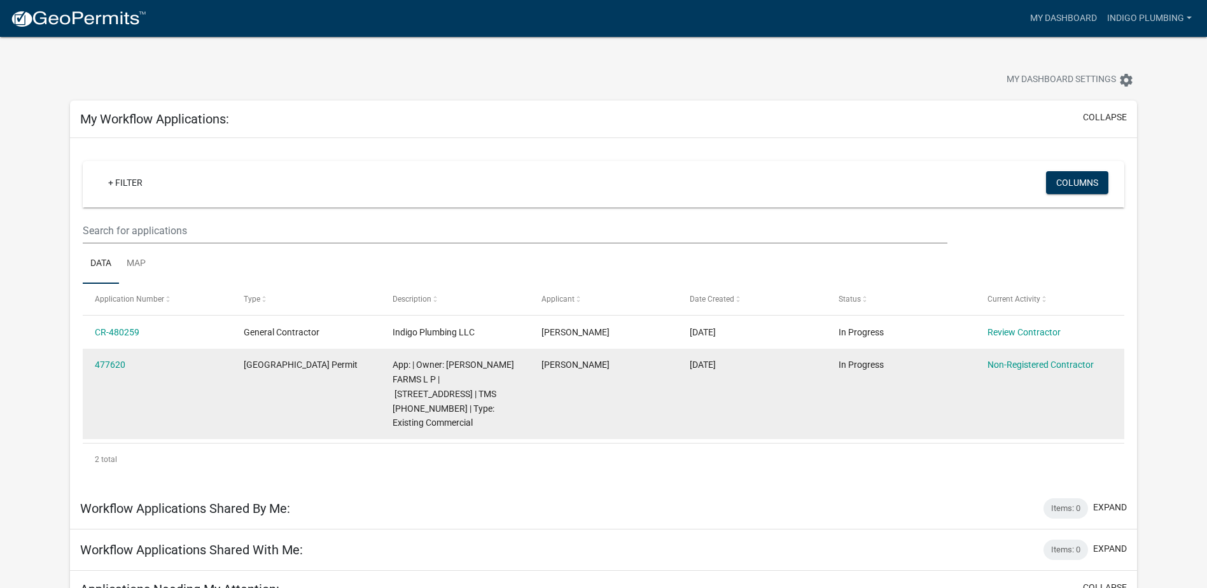
click at [911, 377] on datatable-body-cell "In Progress" at bounding box center [901, 394] width 149 height 91
click at [1031, 364] on link "Non-Registered Contractor" at bounding box center [1041, 365] width 106 height 10
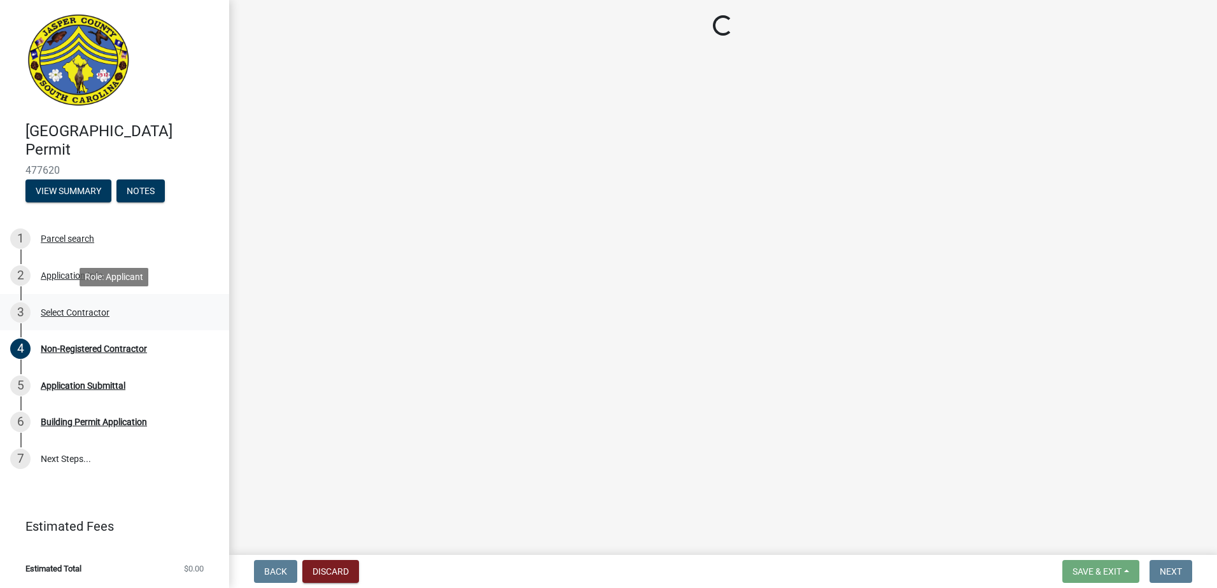
click at [101, 312] on div "Select Contractor" at bounding box center [75, 312] width 69 height 9
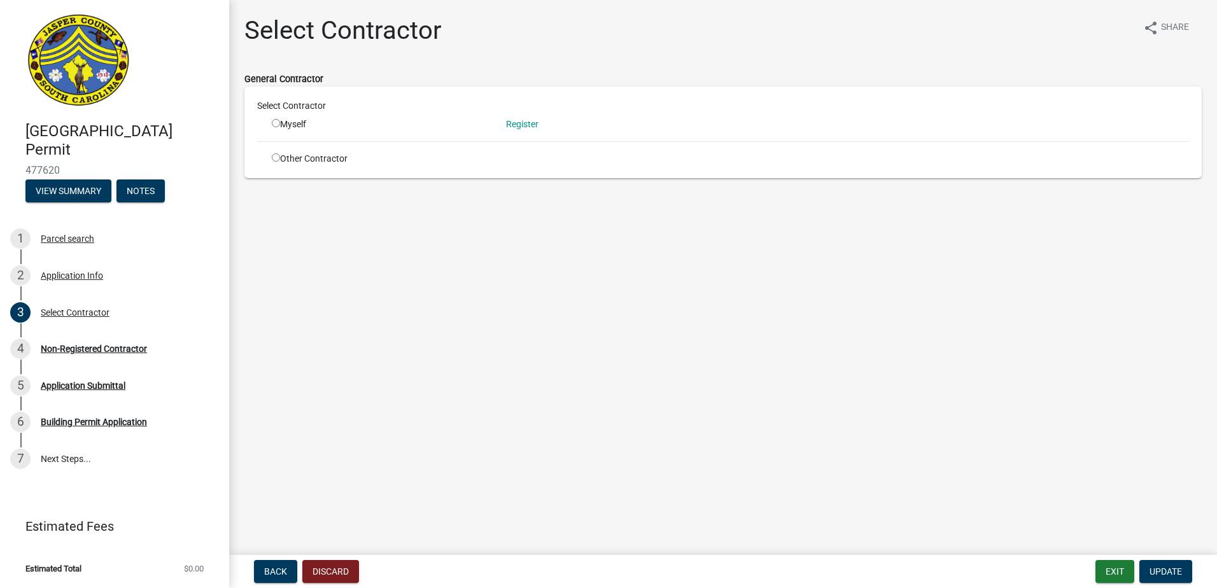
click at [319, 160] on div "Other Contractor" at bounding box center [379, 158] width 234 height 13
click at [274, 159] on input "radio" at bounding box center [276, 157] width 8 height 8
radio input "true"
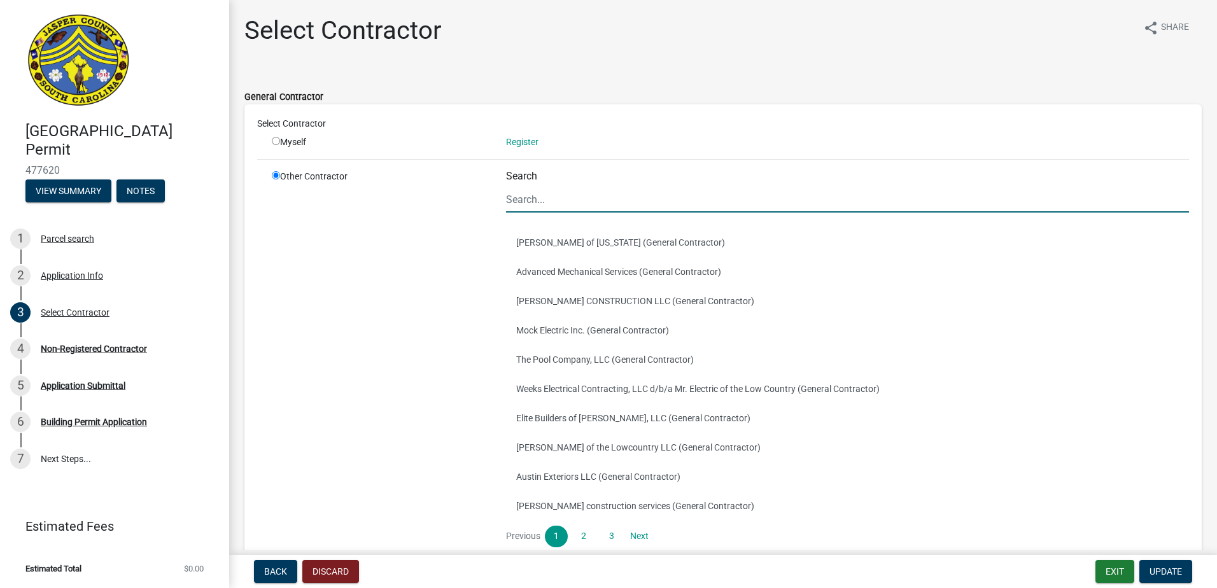
click at [601, 206] on input "Search" at bounding box center [847, 199] width 683 height 26
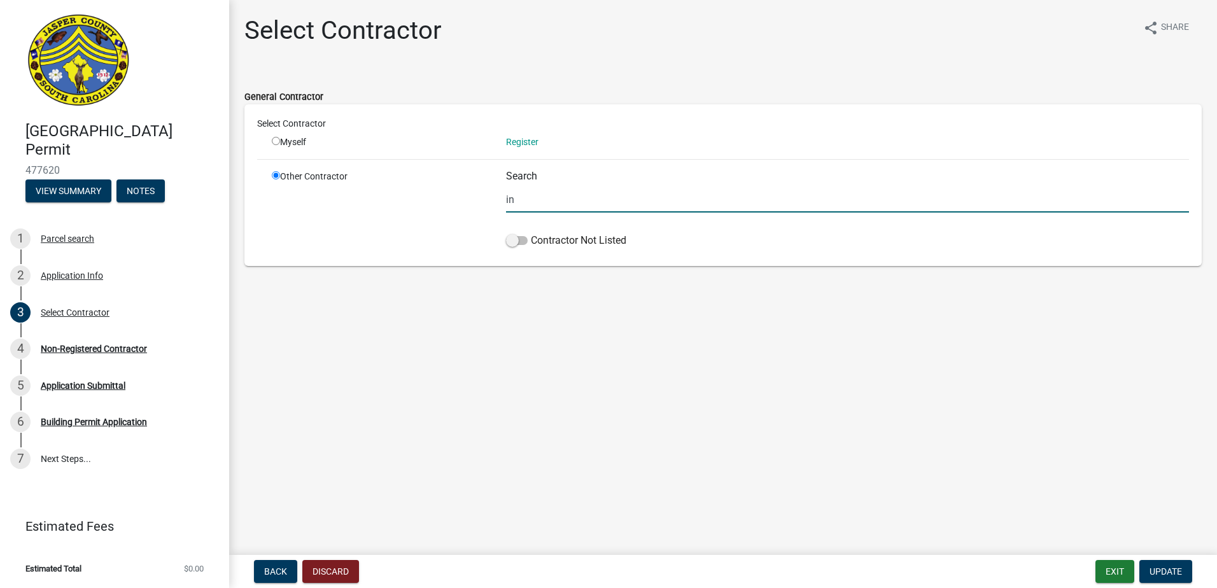
type input "i"
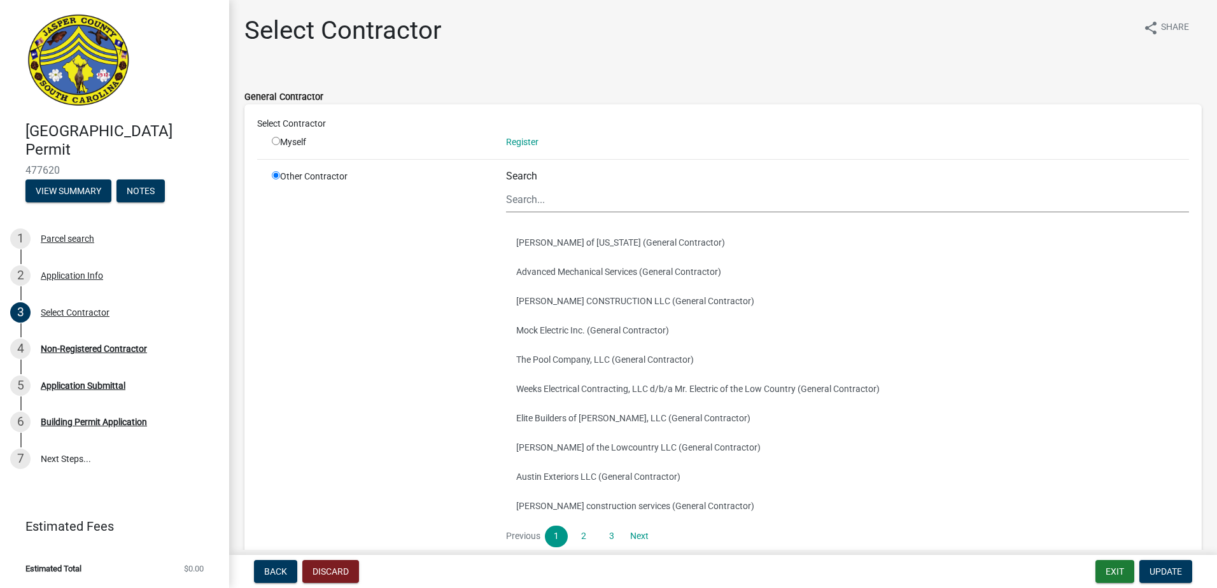
click at [295, 144] on div "Myself" at bounding box center [379, 142] width 215 height 13
